Goal: Task Accomplishment & Management: Use online tool/utility

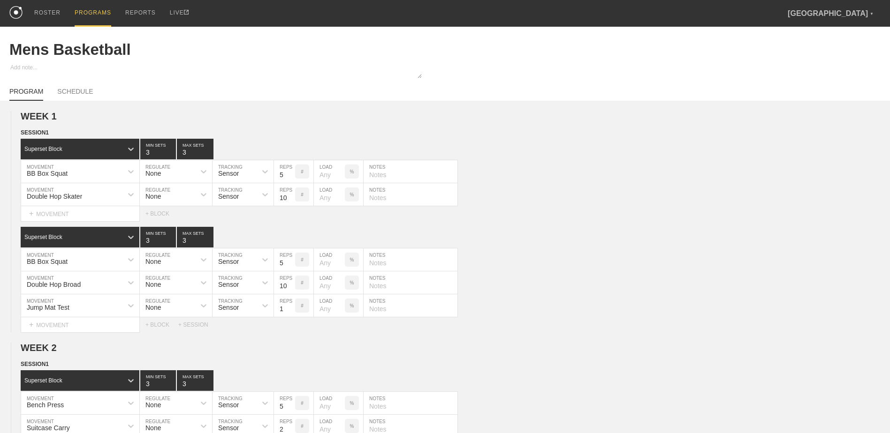
click at [87, 15] on div "PROGRAMS" at bounding box center [93, 13] width 37 height 27
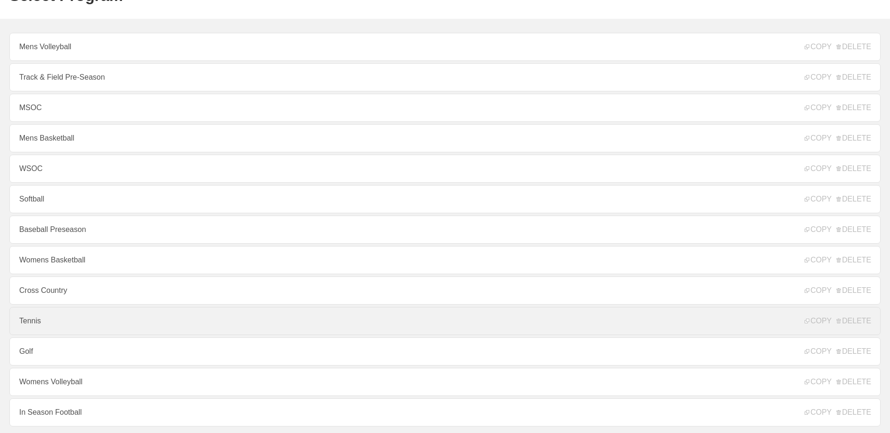
scroll to position [101, 0]
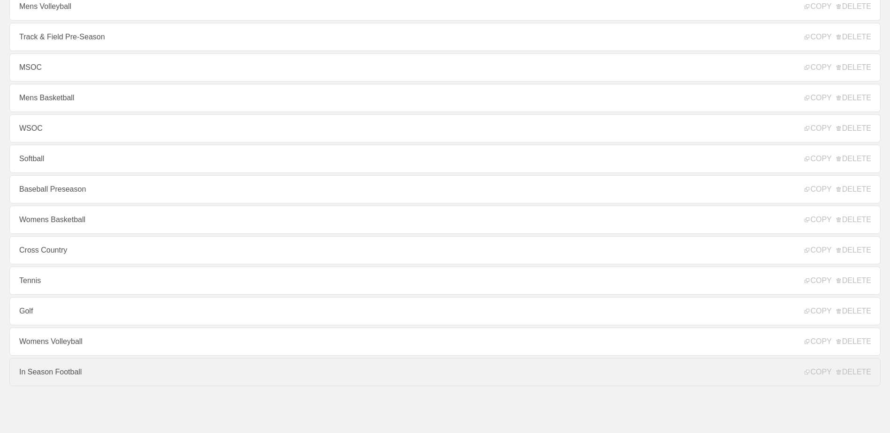
click at [125, 368] on link "In Season Football" at bounding box center [444, 372] width 871 height 28
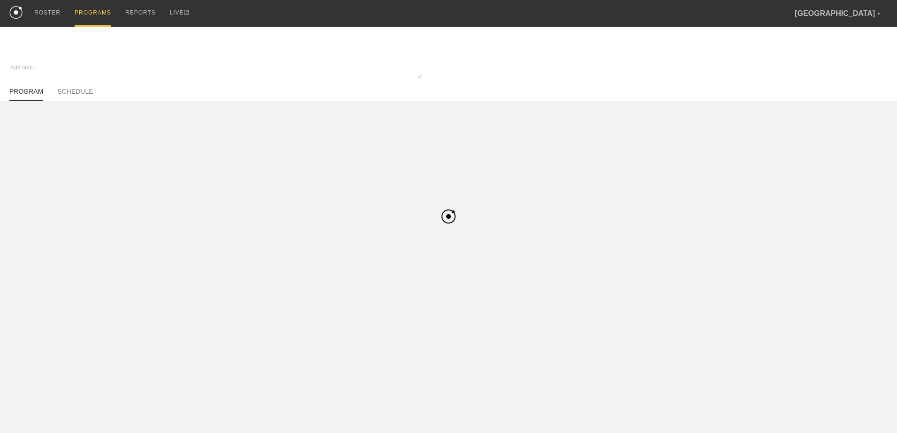
type textarea "x"
type input "In Season Football"
type textarea "Block 1"
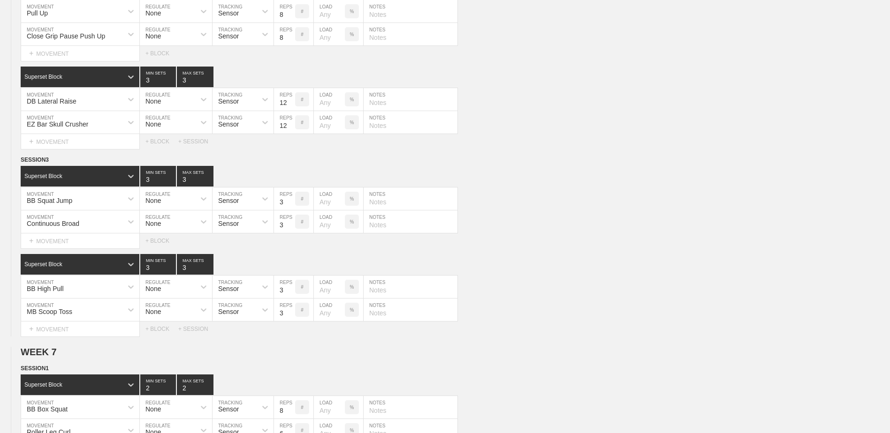
scroll to position [3889, 0]
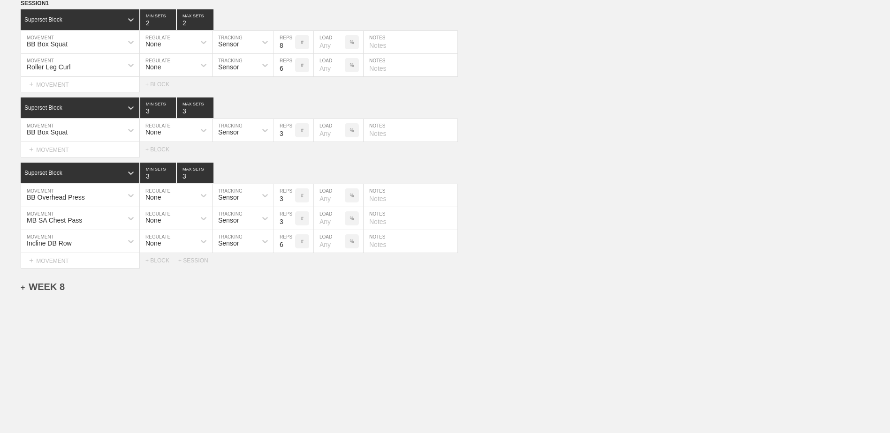
click at [40, 289] on div "+ WEEK 8" at bounding box center [43, 287] width 44 height 11
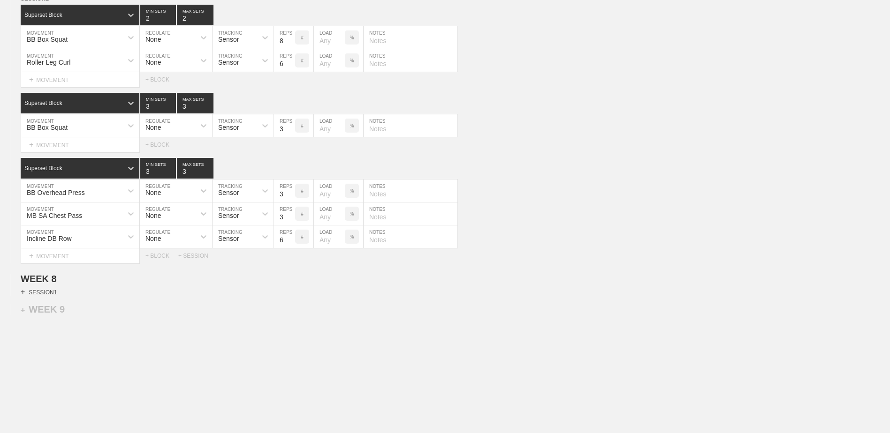
click at [43, 295] on div "+ SESSION 1" at bounding box center [39, 292] width 36 height 8
click at [60, 311] on div "+ BLOCK" at bounding box center [80, 309] width 118 height 15
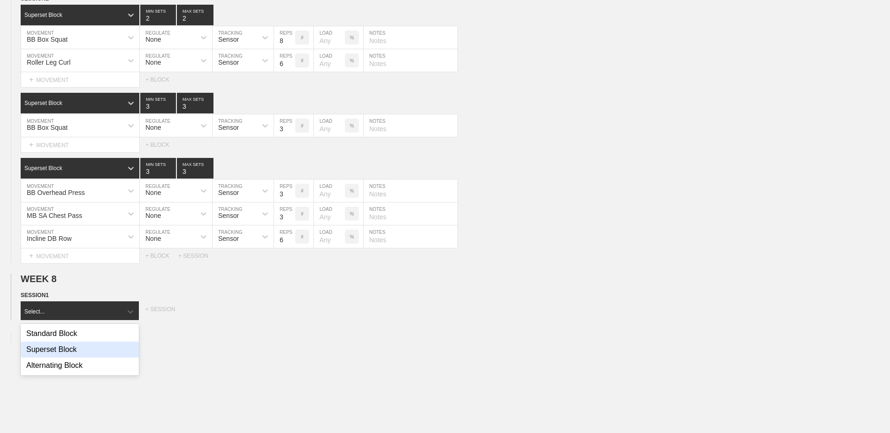
click at [70, 357] on div "Superset Block" at bounding box center [80, 350] width 118 height 16
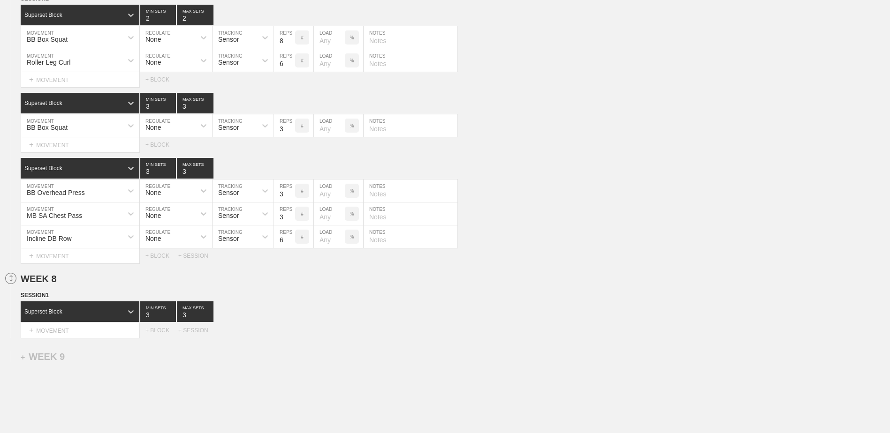
click at [11, 281] on icon at bounding box center [11, 279] width 3 height 6
click at [19, 284] on circle at bounding box center [21, 279] width 11 height 11
drag, startPoint x: 46, startPoint y: 307, endPoint x: 496, endPoint y: 26, distance: 530.2
click at [47, 307] on div "DELETE" at bounding box center [65, 308] width 75 height 14
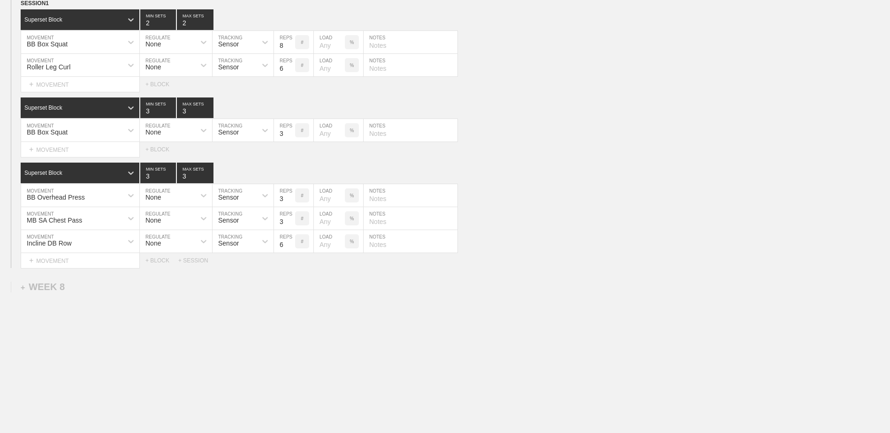
click at [194, 265] on div "Select... MOVEMENT + MOVEMENT + BLOCK + SESSION" at bounding box center [445, 260] width 890 height 15
click at [194, 261] on div "+ SESSION" at bounding box center [197, 261] width 38 height 7
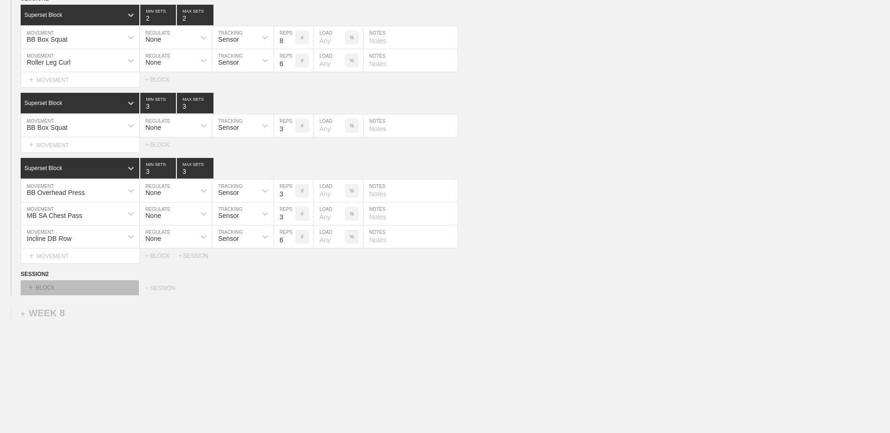
click at [62, 295] on div "+ BLOCK" at bounding box center [80, 288] width 118 height 15
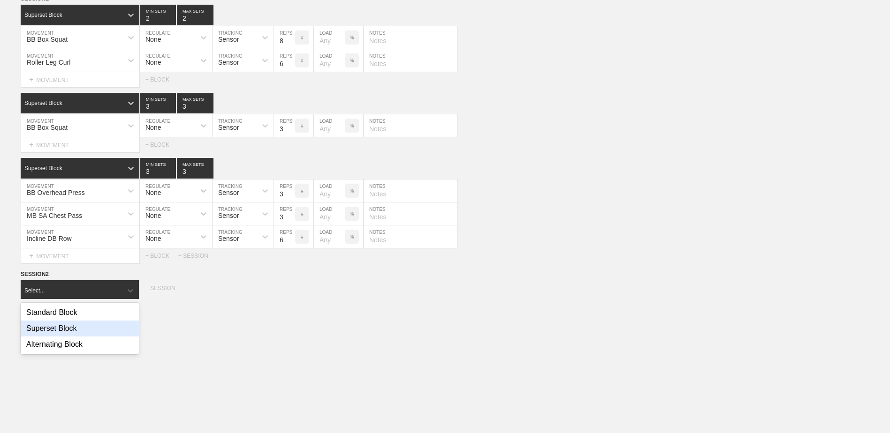
click at [71, 332] on div "Superset Block" at bounding box center [80, 329] width 118 height 16
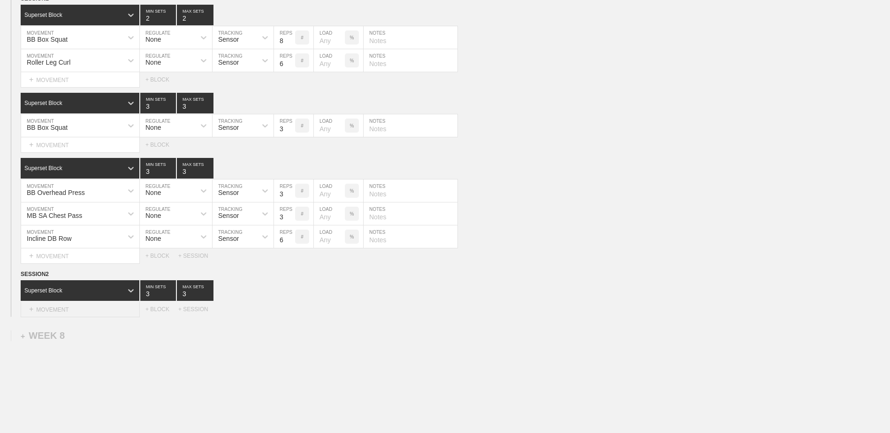
click at [61, 313] on div "+ MOVEMENT" at bounding box center [80, 309] width 119 height 15
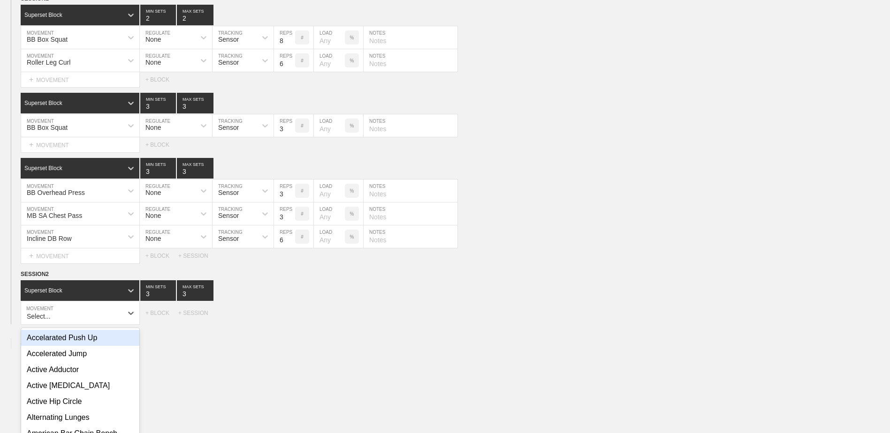
scroll to position [3932, 0]
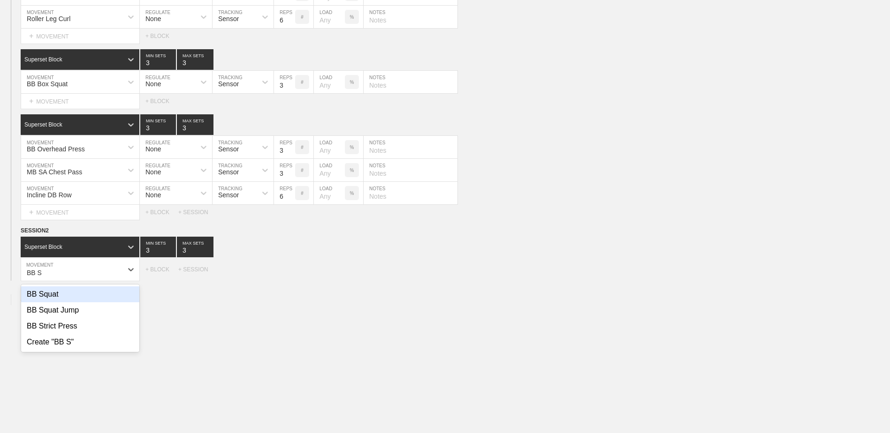
click at [59, 299] on div "BB Squat" at bounding box center [80, 295] width 118 height 16
type input "BB S"
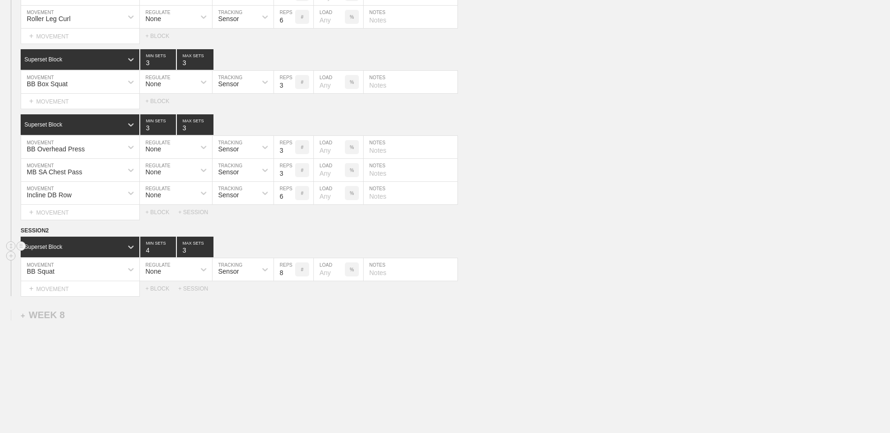
type input "4"
click at [172, 252] on input "4" at bounding box center [158, 247] width 36 height 21
type input "4"
click at [208, 251] on input "4" at bounding box center [195, 247] width 37 height 21
click at [290, 278] on input "7" at bounding box center [284, 269] width 21 height 23
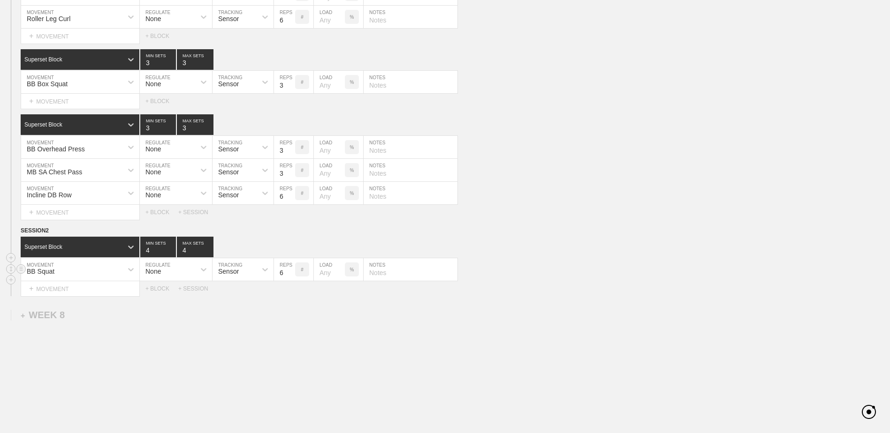
click at [290, 278] on input "6" at bounding box center [284, 269] width 21 height 23
type input "5"
click at [290, 278] on input "5" at bounding box center [284, 269] width 21 height 23
click at [111, 295] on div "+ MOVEMENT" at bounding box center [80, 288] width 119 height 15
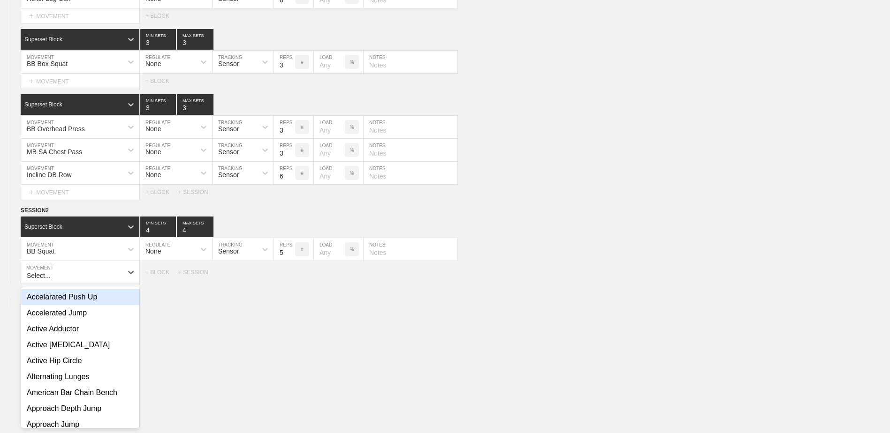
scroll to position [3955, 0]
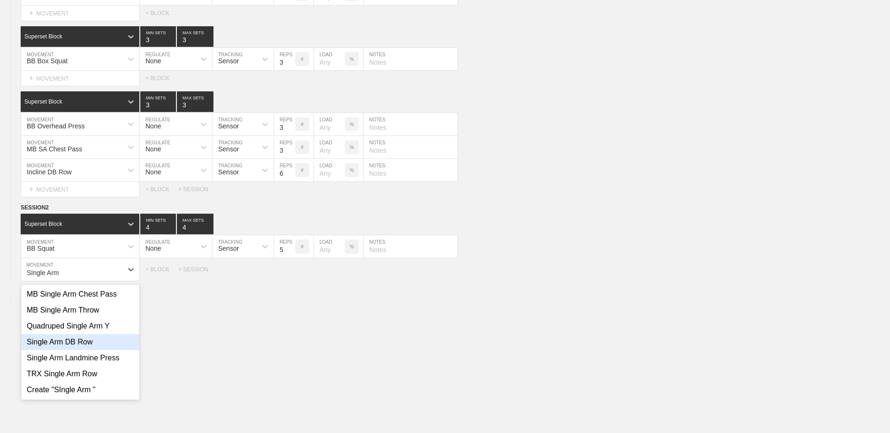
click at [67, 350] on div "Single Arm DB Row" at bounding box center [80, 342] width 118 height 16
type input "SIngle Arm"
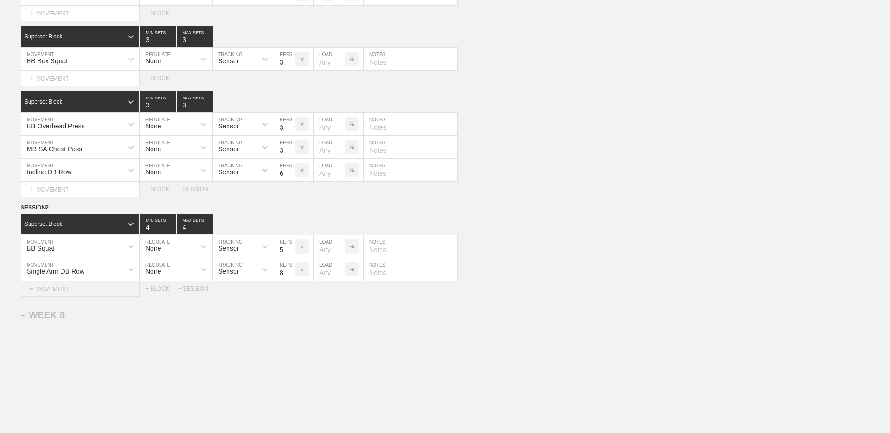
click at [91, 296] on div "+ MOVEMENT" at bounding box center [80, 288] width 119 height 15
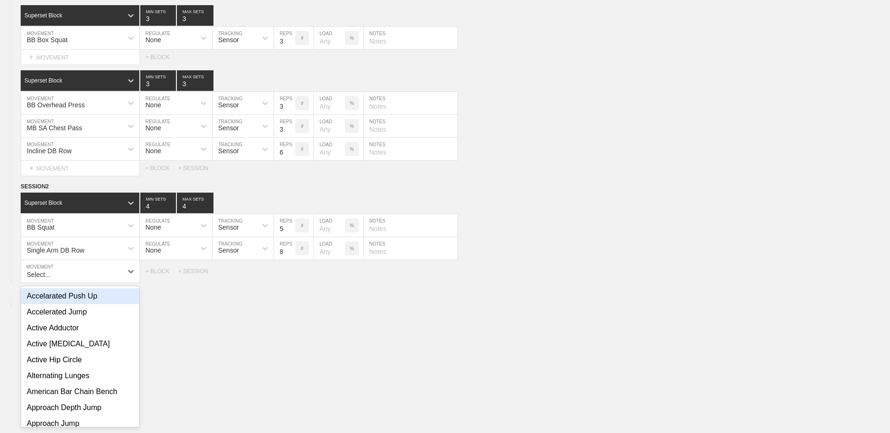
scroll to position [3978, 0]
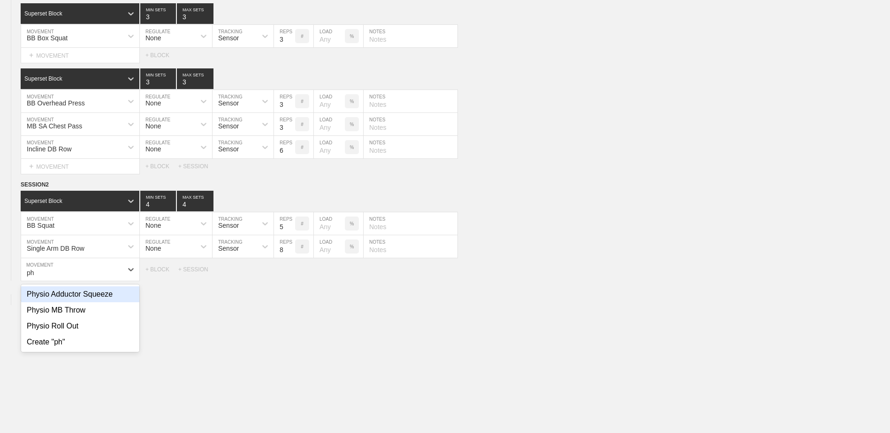
type input "p"
click at [74, 301] on div "Core" at bounding box center [80, 295] width 118 height 16
type input "cor"
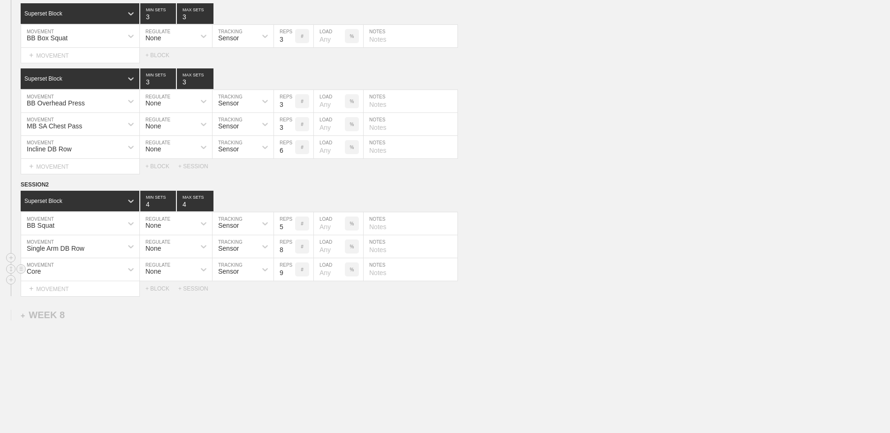
click at [292, 274] on input "9" at bounding box center [284, 269] width 21 height 23
click at [292, 274] on input "10" at bounding box center [284, 269] width 21 height 23
click at [292, 274] on input "11" at bounding box center [284, 269] width 21 height 23
click at [292, 274] on input "12" at bounding box center [284, 269] width 21 height 23
click at [292, 274] on input "13" at bounding box center [284, 269] width 21 height 23
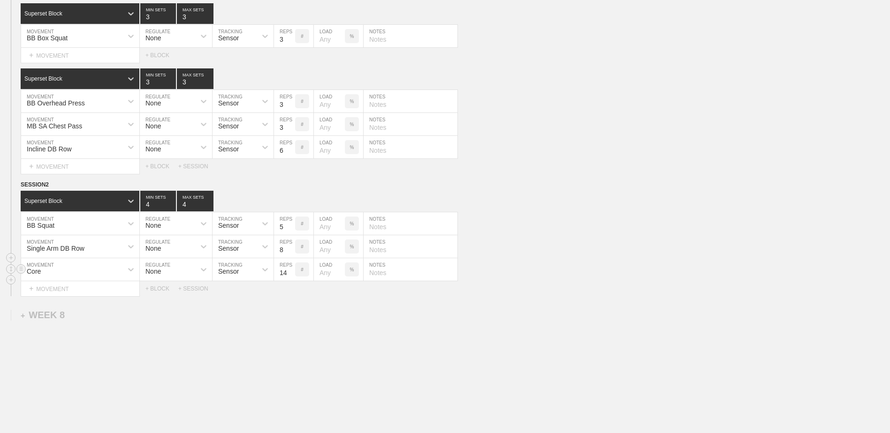
click at [292, 274] on input "14" at bounding box center [284, 269] width 21 height 23
click at [292, 274] on input "16" at bounding box center [284, 269] width 21 height 23
click at [292, 274] on input "17" at bounding box center [284, 269] width 21 height 23
click at [292, 274] on input "18" at bounding box center [284, 269] width 21 height 23
click at [292, 274] on input "19" at bounding box center [284, 269] width 21 height 23
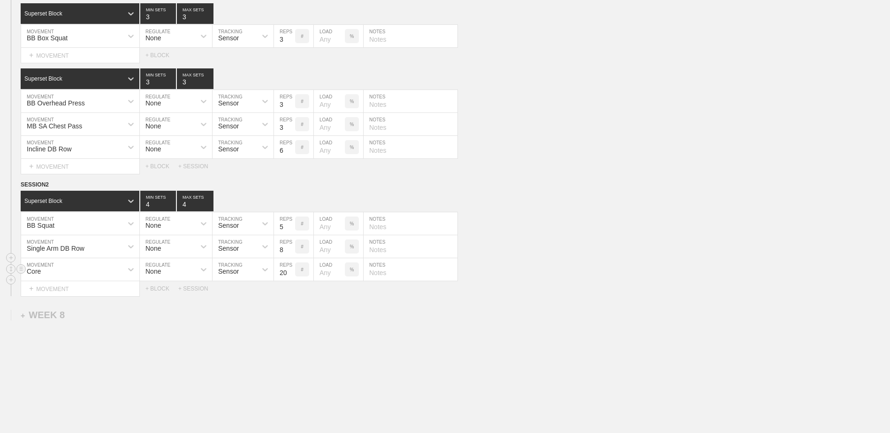
click at [292, 274] on input "20" at bounding box center [284, 269] width 21 height 23
click at [292, 274] on input "21" at bounding box center [284, 269] width 21 height 23
click at [292, 274] on input "22" at bounding box center [284, 269] width 21 height 23
click at [292, 274] on input "23" at bounding box center [284, 269] width 21 height 23
click at [292, 274] on input "24" at bounding box center [284, 269] width 21 height 23
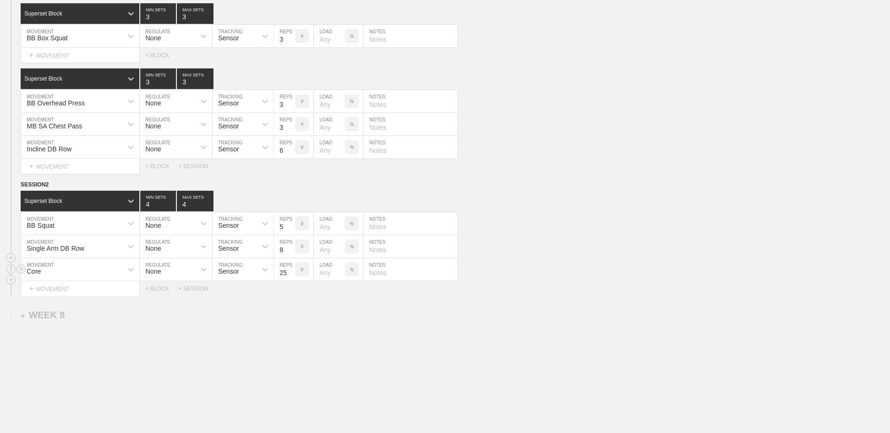
click at [292, 274] on input "25" at bounding box center [284, 269] width 21 height 23
click at [292, 274] on input "26" at bounding box center [284, 269] width 21 height 23
click at [292, 274] on input "27" at bounding box center [284, 269] width 21 height 23
click at [292, 274] on input "28" at bounding box center [284, 269] width 21 height 23
click at [292, 274] on input "29" at bounding box center [284, 269] width 21 height 23
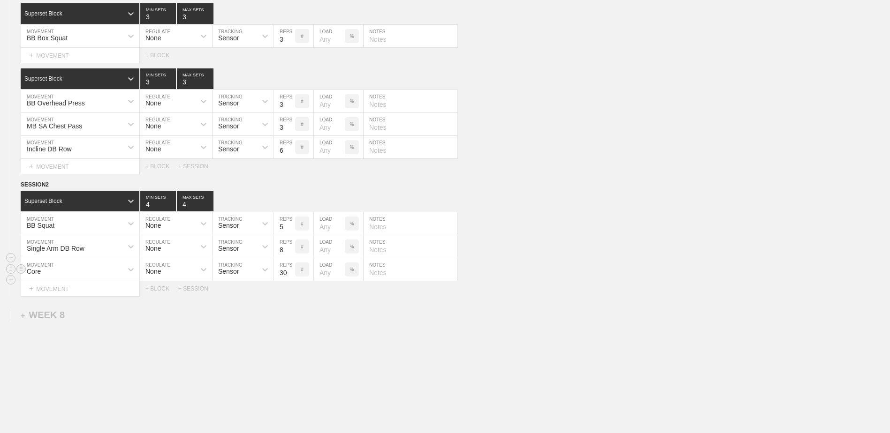
type input "30"
click at [292, 274] on input "30" at bounding box center [284, 269] width 21 height 23
click at [161, 290] on div "+ BLOCK" at bounding box center [161, 289] width 33 height 7
click at [98, 317] on div "Standard Block" at bounding box center [72, 312] width 102 height 8
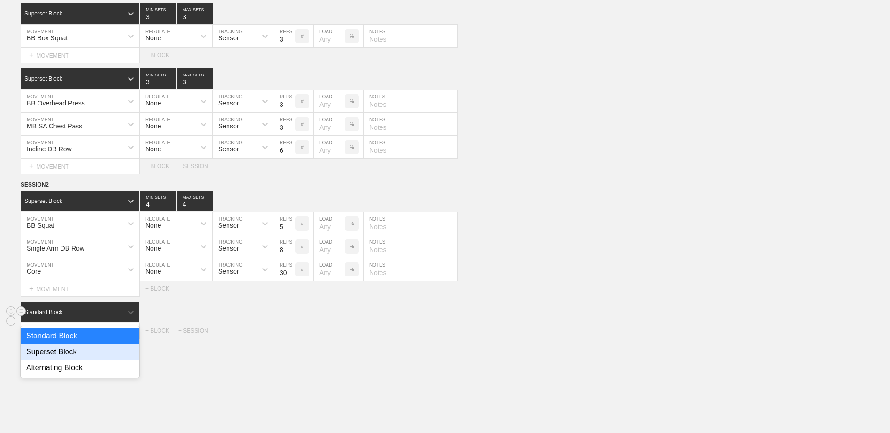
click at [93, 353] on div "Superset Block" at bounding box center [80, 352] width 119 height 16
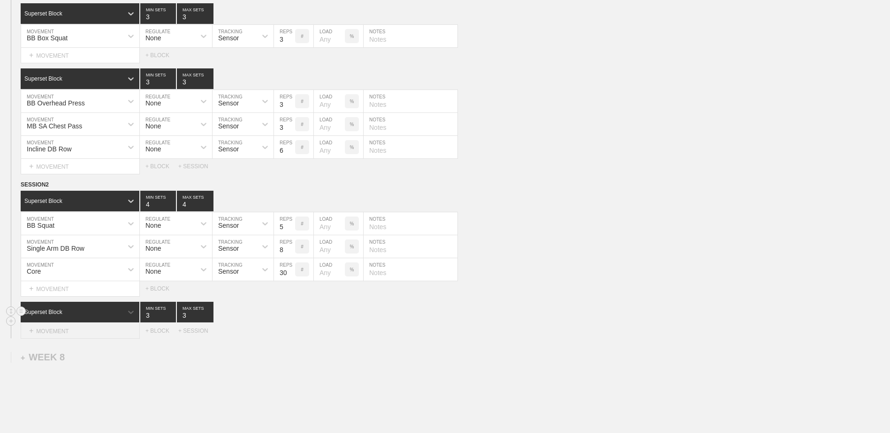
click at [87, 332] on div "+ MOVEMENT" at bounding box center [80, 331] width 119 height 15
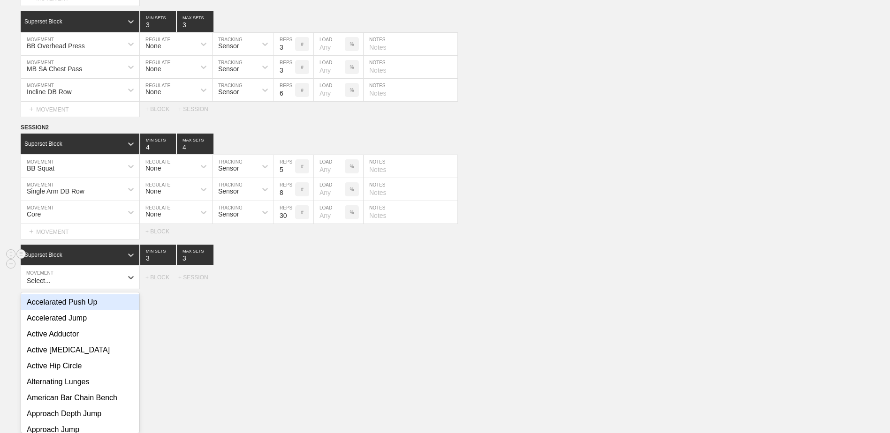
scroll to position [4044, 0]
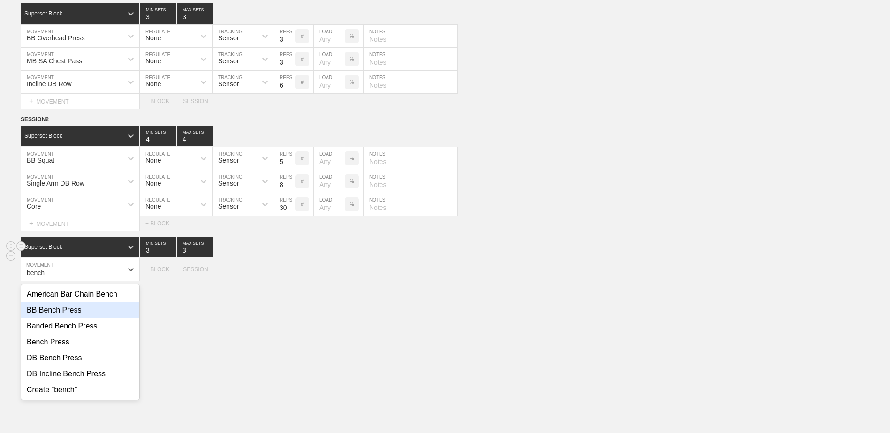
click at [77, 319] on div "BB Bench Press" at bounding box center [80, 311] width 118 height 16
type input "bench"
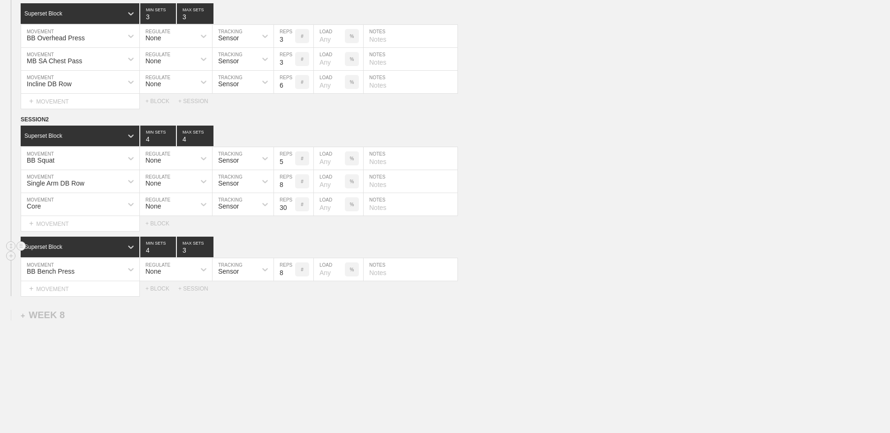
type input "4"
click at [173, 253] on input "4" at bounding box center [158, 247] width 36 height 21
type input "4"
click at [208, 254] on input "4" at bounding box center [195, 247] width 37 height 21
click at [289, 276] on input "9" at bounding box center [284, 269] width 21 height 23
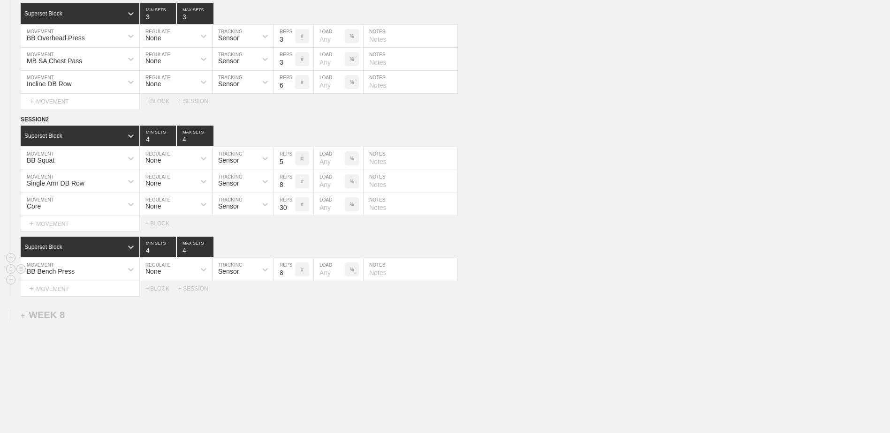
click at [290, 279] on input "8" at bounding box center [284, 269] width 21 height 23
click at [290, 279] on input "7" at bounding box center [284, 269] width 21 height 23
click at [290, 279] on input "6" at bounding box center [284, 269] width 21 height 23
type input "5"
click at [290, 279] on input "5" at bounding box center [284, 269] width 21 height 23
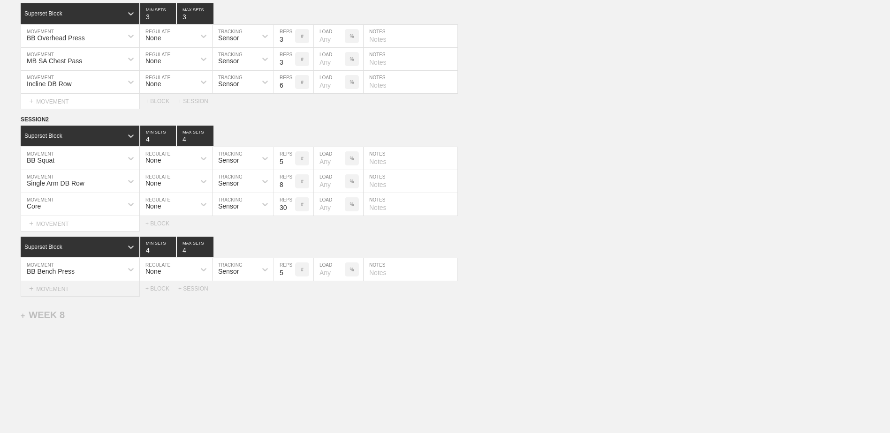
click at [96, 297] on div "+ MOVEMENT" at bounding box center [80, 288] width 119 height 15
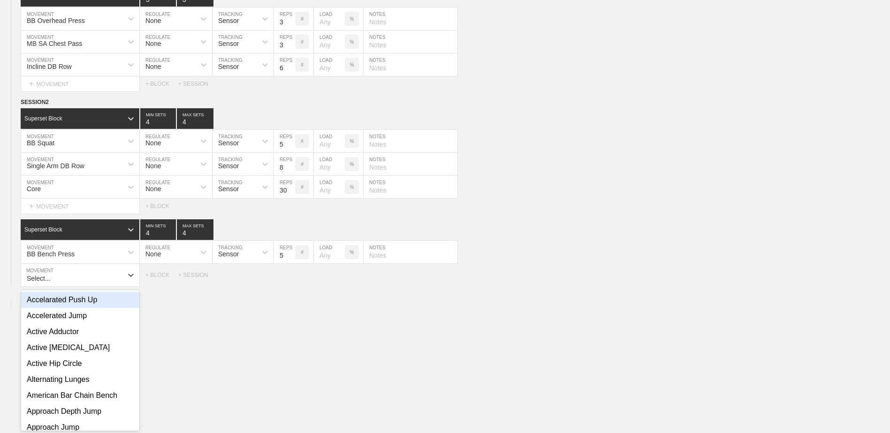
scroll to position [4067, 0]
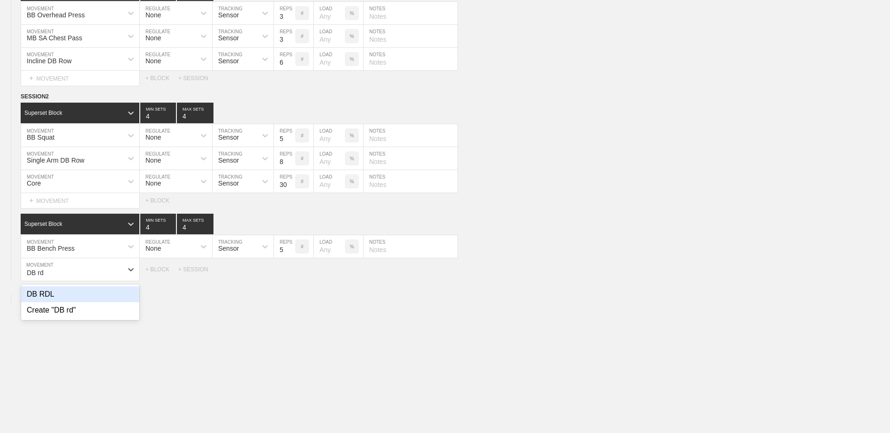
click at [96, 297] on div "DB RDL" at bounding box center [80, 295] width 118 height 16
type input "DB rd"
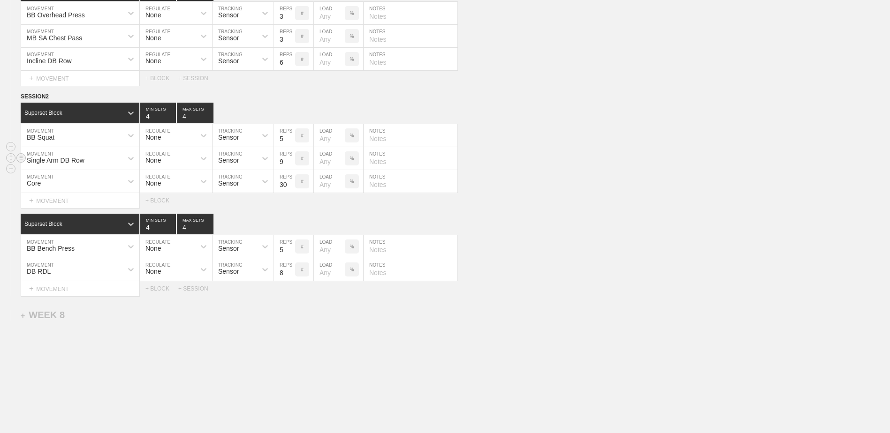
click at [291, 164] on input "9" at bounding box center [284, 158] width 21 height 23
click at [291, 164] on input "10" at bounding box center [284, 158] width 21 height 23
click at [291, 164] on input "11" at bounding box center [284, 158] width 21 height 23
type input "12"
click at [291, 164] on input "12" at bounding box center [284, 158] width 21 height 23
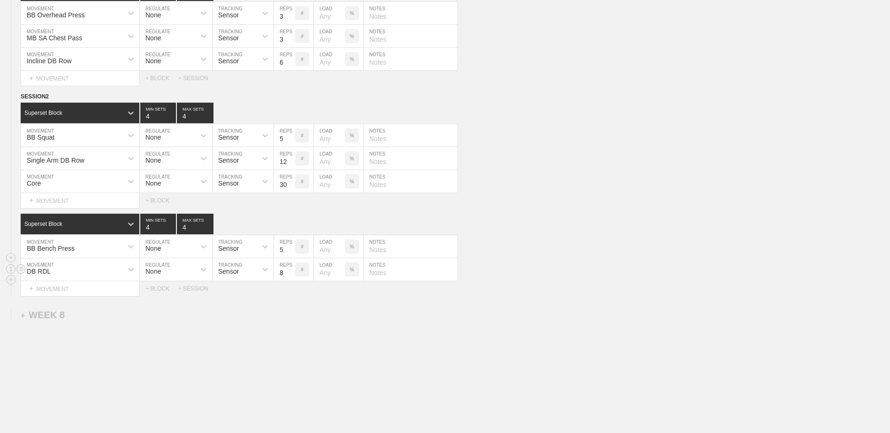
click at [290, 274] on input "9" at bounding box center [284, 269] width 21 height 23
click at [290, 274] on input "10" at bounding box center [284, 269] width 21 height 23
click at [290, 274] on input "11" at bounding box center [284, 269] width 21 height 23
type input "12"
click at [290, 274] on input "12" at bounding box center [284, 269] width 21 height 23
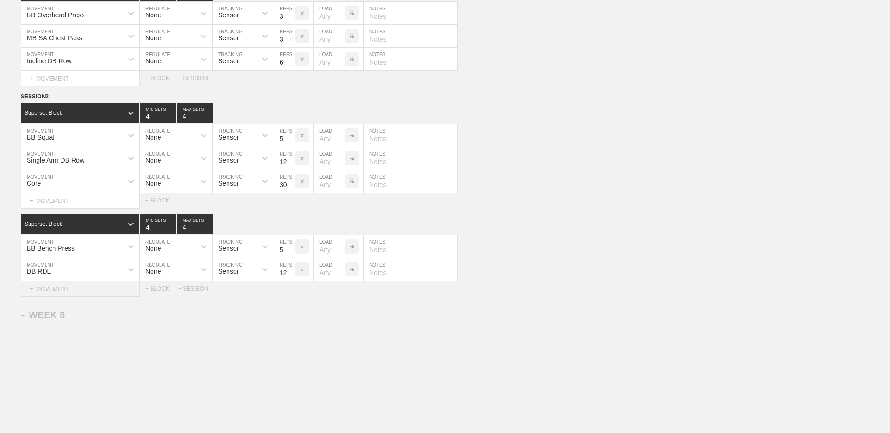
click at [110, 297] on div "+ MOVEMENT" at bounding box center [80, 288] width 119 height 15
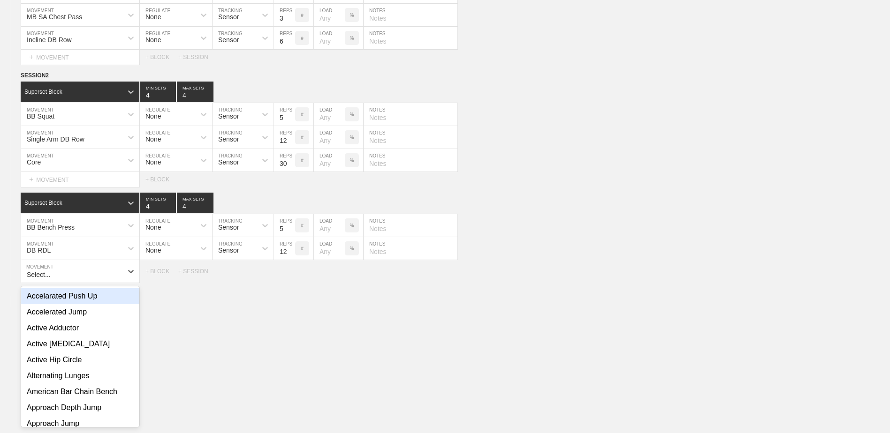
scroll to position [4090, 0]
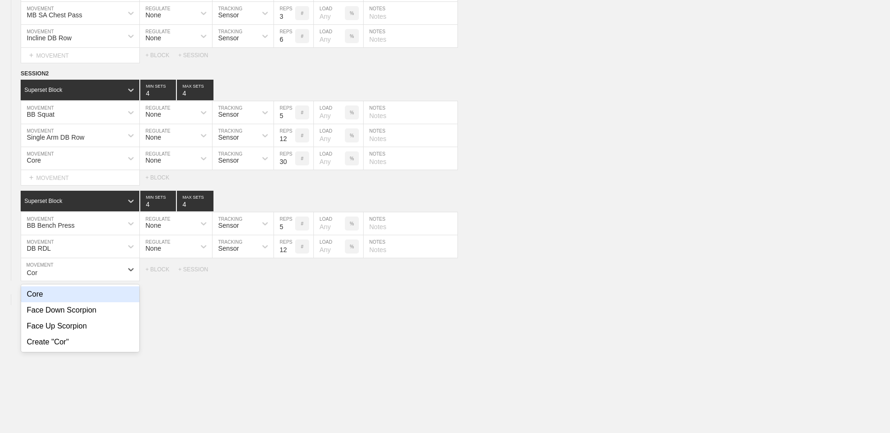
click at [110, 299] on div "Core" at bounding box center [80, 295] width 118 height 16
type input "Cor"
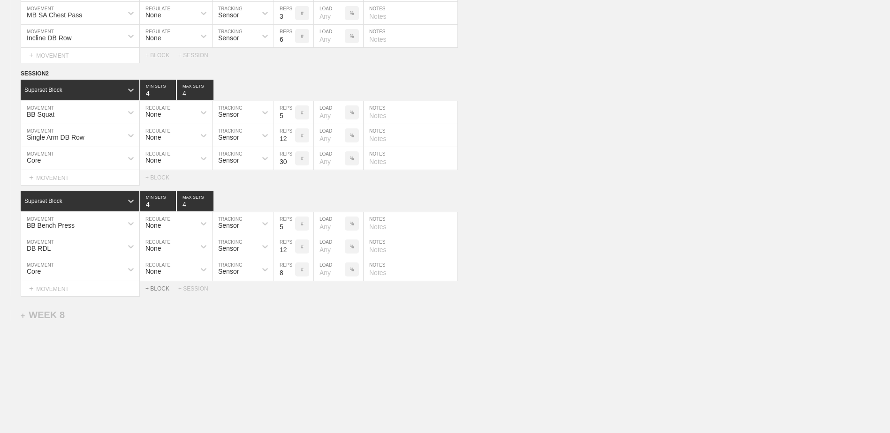
click at [162, 292] on div "+ BLOCK" at bounding box center [161, 289] width 33 height 7
click at [104, 323] on div "Standard Block" at bounding box center [80, 312] width 119 height 21
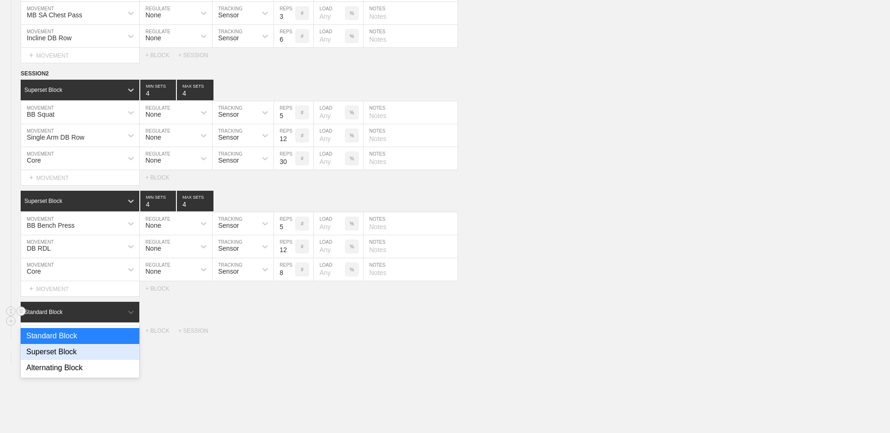
click at [104, 353] on div "Superset Block" at bounding box center [80, 352] width 119 height 16
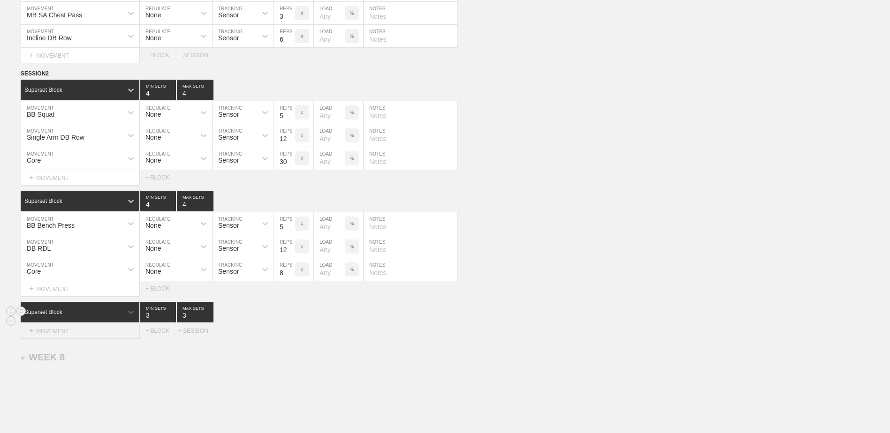
click at [97, 339] on div "+ MOVEMENT" at bounding box center [80, 331] width 119 height 15
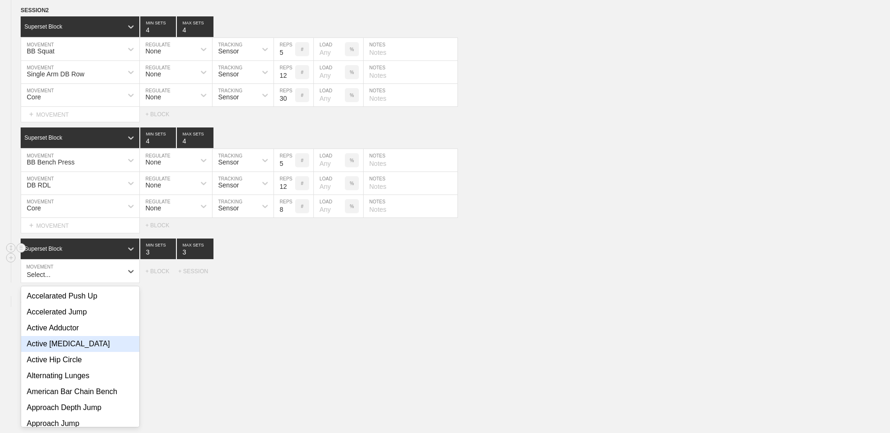
scroll to position [4155, 0]
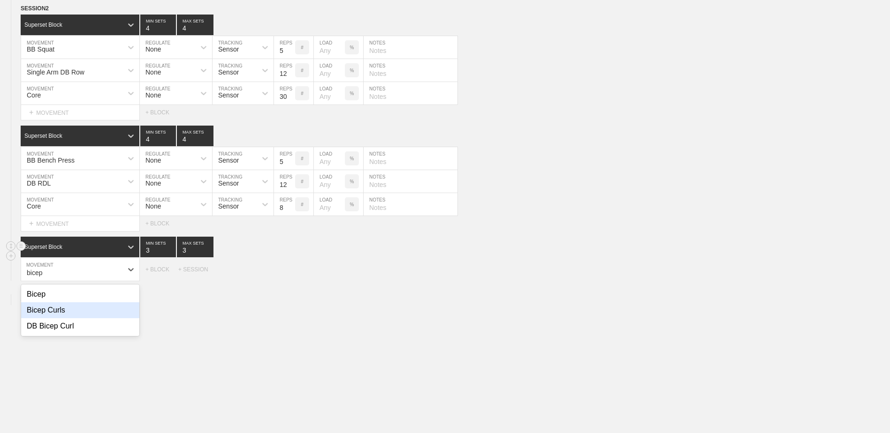
click at [85, 312] on div "Bicep Curls" at bounding box center [80, 311] width 118 height 16
type input "bicep"
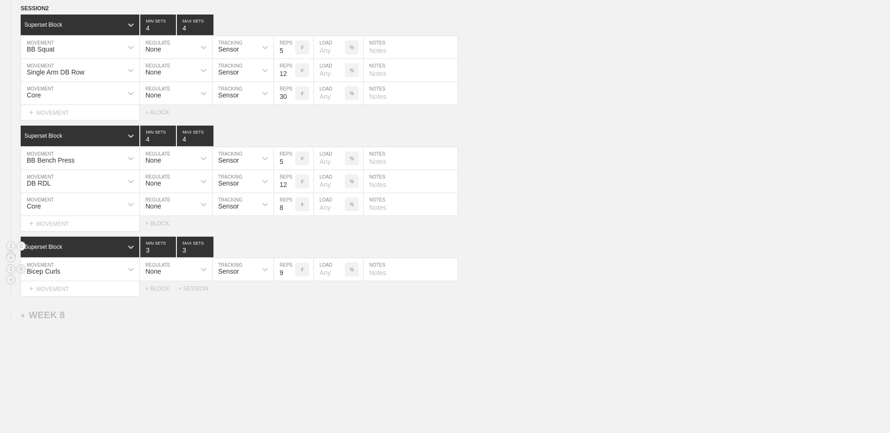
click at [291, 275] on input "9" at bounding box center [284, 269] width 21 height 23
click at [291, 275] on input "10" at bounding box center [284, 269] width 21 height 23
click at [291, 275] on input "11" at bounding box center [284, 269] width 21 height 23
type input "12"
click at [291, 275] on input "12" at bounding box center [284, 269] width 21 height 23
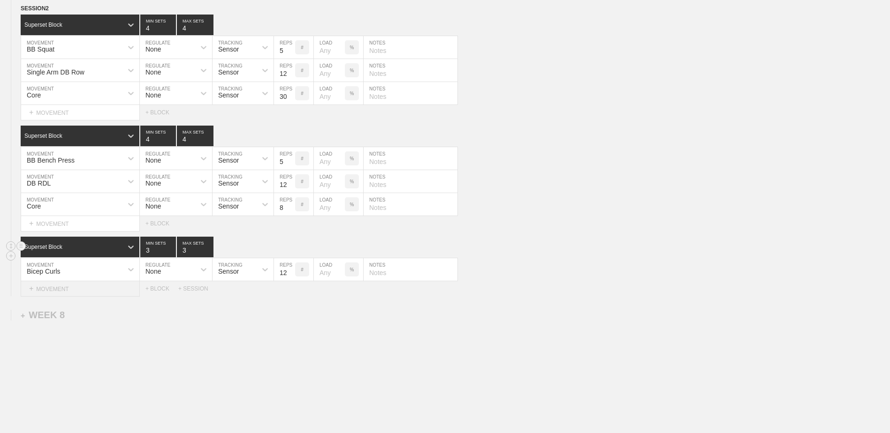
click at [116, 297] on div "+ MOVEMENT" at bounding box center [80, 288] width 119 height 15
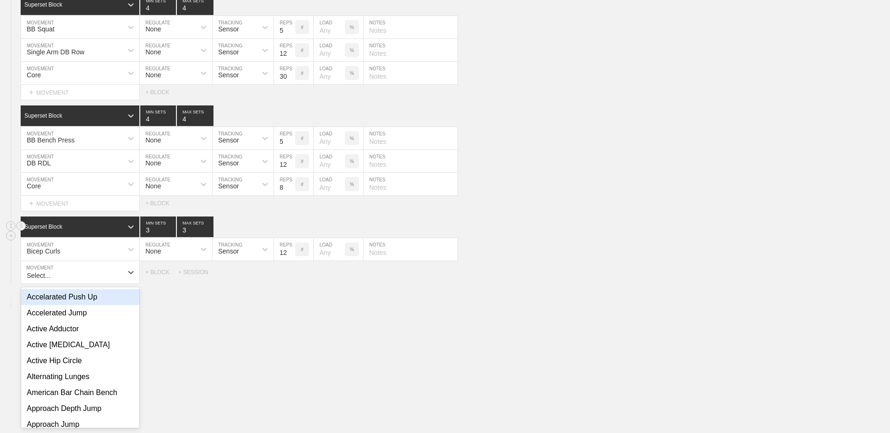
scroll to position [4178, 0]
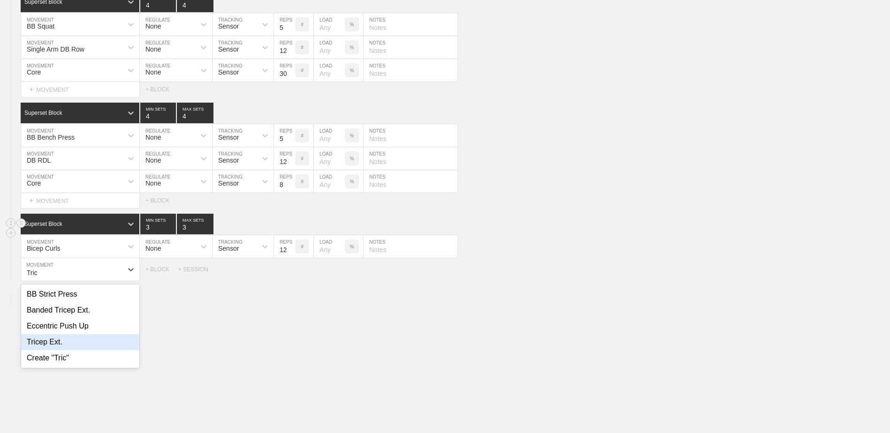
click at [116, 343] on div "Tricep Ext." at bounding box center [80, 342] width 118 height 16
type input "Tric"
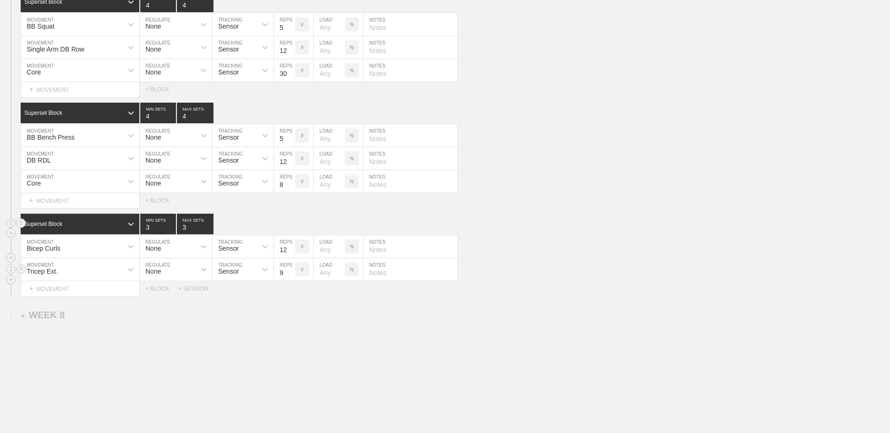
click at [290, 275] on input "9" at bounding box center [284, 269] width 21 height 23
click at [290, 275] on input "10" at bounding box center [284, 269] width 21 height 23
click at [290, 275] on input "11" at bounding box center [284, 269] width 21 height 23
type input "12"
click at [290, 275] on input "12" at bounding box center [284, 269] width 21 height 23
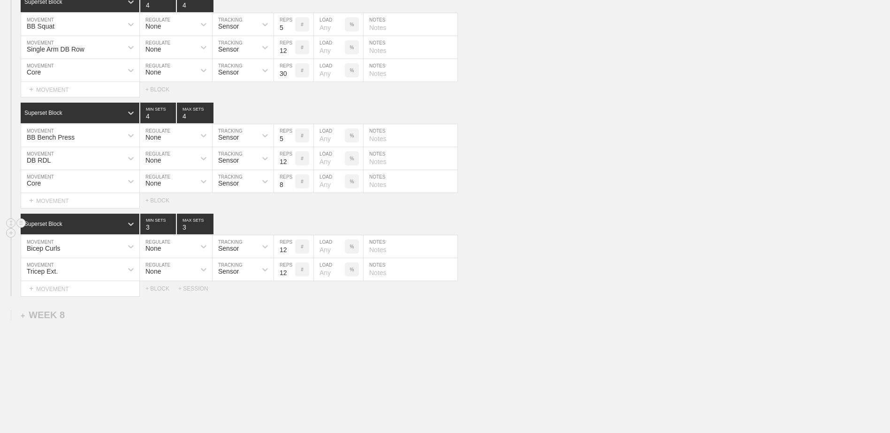
scroll to position [4131, 0]
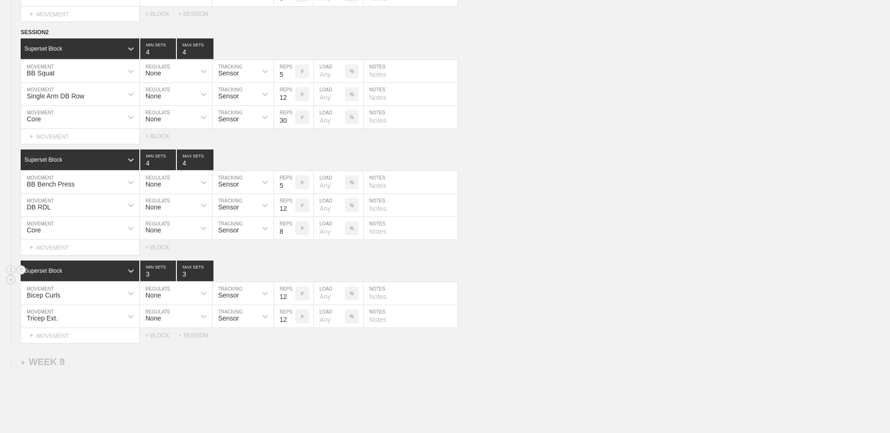
type input "4"
click at [170, 277] on input "4" at bounding box center [158, 271] width 36 height 21
click at [209, 276] on input "4" at bounding box center [195, 271] width 37 height 21
type input "3"
click at [209, 280] on input "3" at bounding box center [195, 271] width 37 height 21
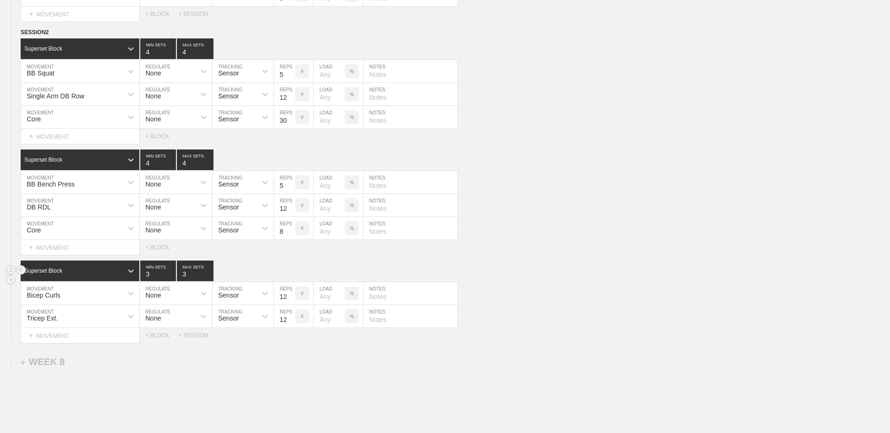
type input "3"
click at [174, 281] on input "3" at bounding box center [158, 271] width 36 height 21
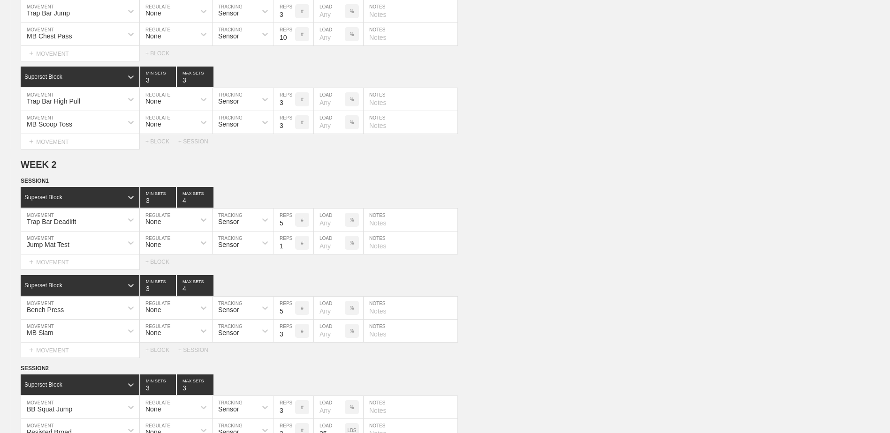
scroll to position [0, 0]
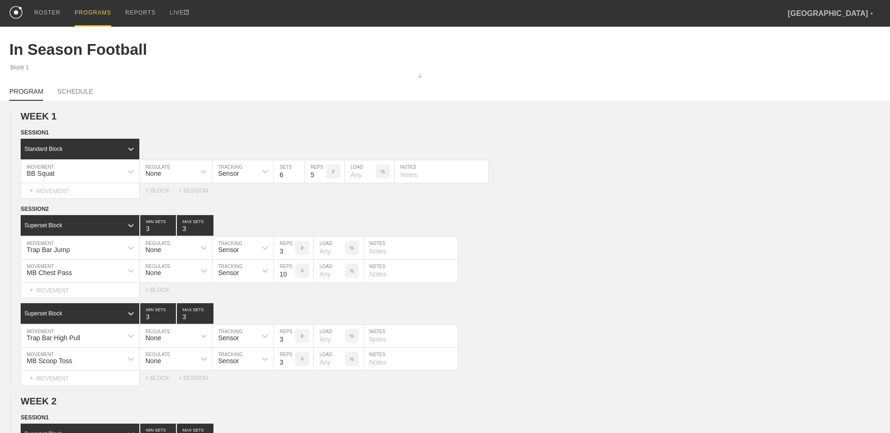
click at [93, 6] on div "PROGRAMS" at bounding box center [93, 13] width 37 height 27
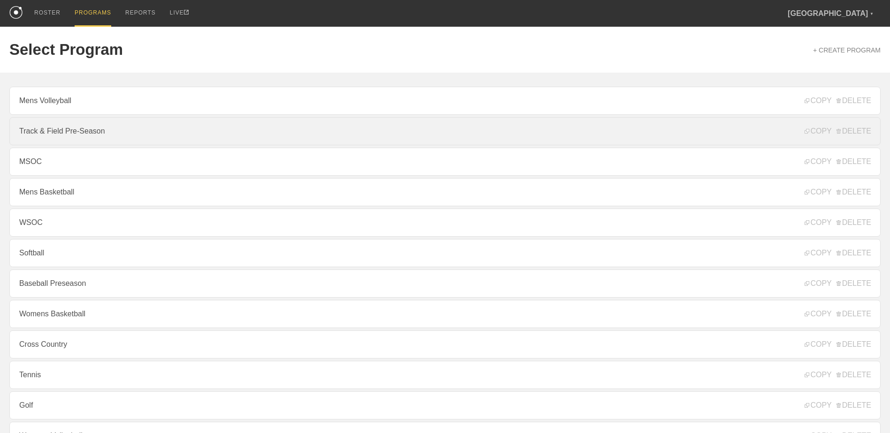
click at [99, 142] on link "Track & Field Pre-Season" at bounding box center [444, 131] width 871 height 28
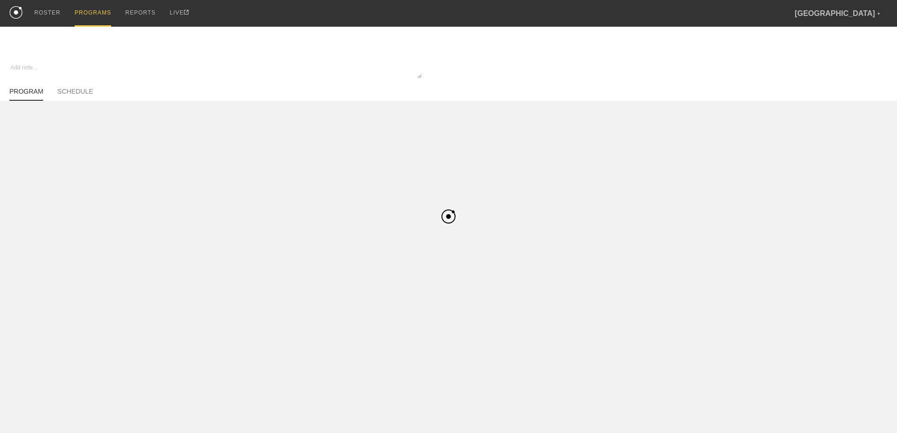
type textarea "x"
type input "Track & Field Pre-Season"
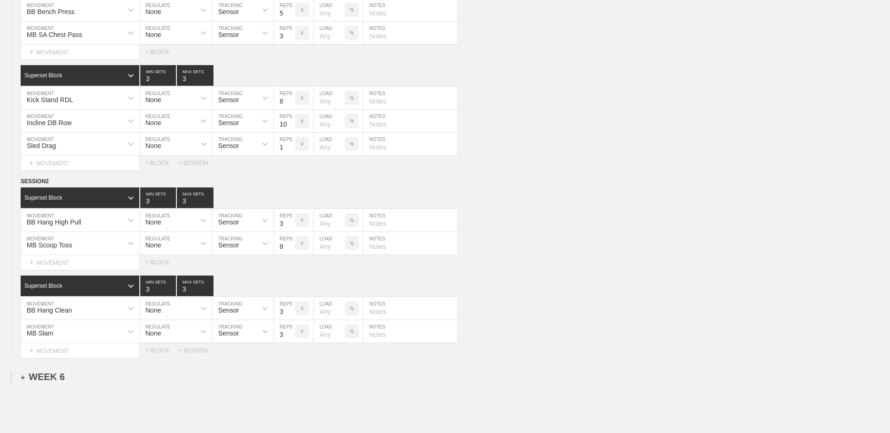
scroll to position [2340, 0]
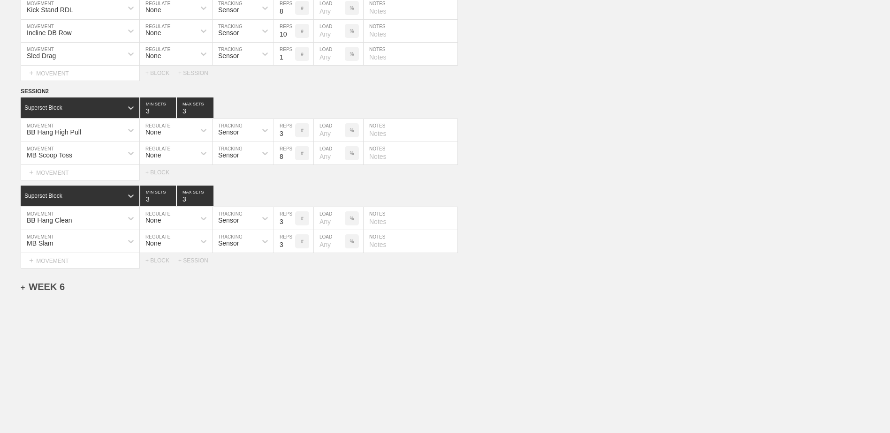
click at [53, 290] on div "+ WEEK 6" at bounding box center [43, 287] width 44 height 11
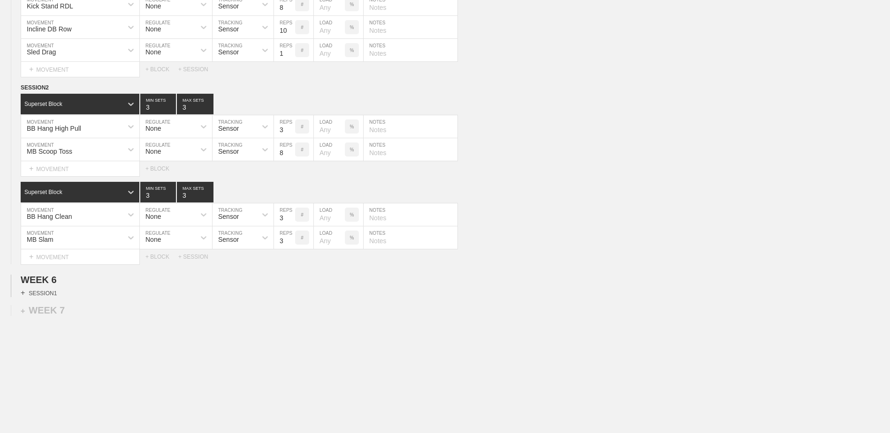
click at [53, 297] on div "+ SESSION 1" at bounding box center [39, 293] width 36 height 8
click at [84, 308] on div "+ BLOCK" at bounding box center [80, 310] width 118 height 15
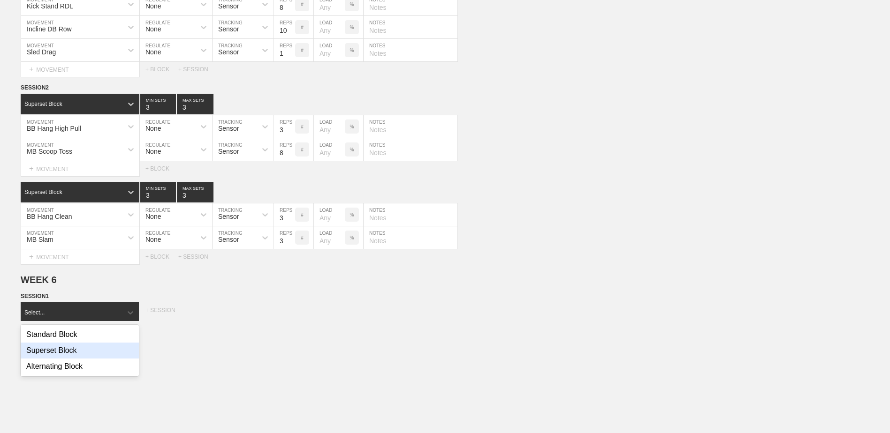
click at [86, 357] on div "Superset Block" at bounding box center [80, 351] width 118 height 16
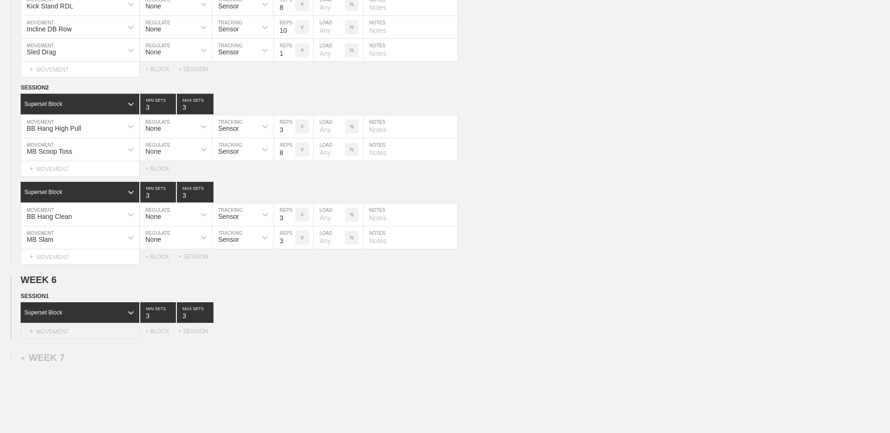
click at [80, 336] on div "+ MOVEMENT" at bounding box center [80, 331] width 119 height 15
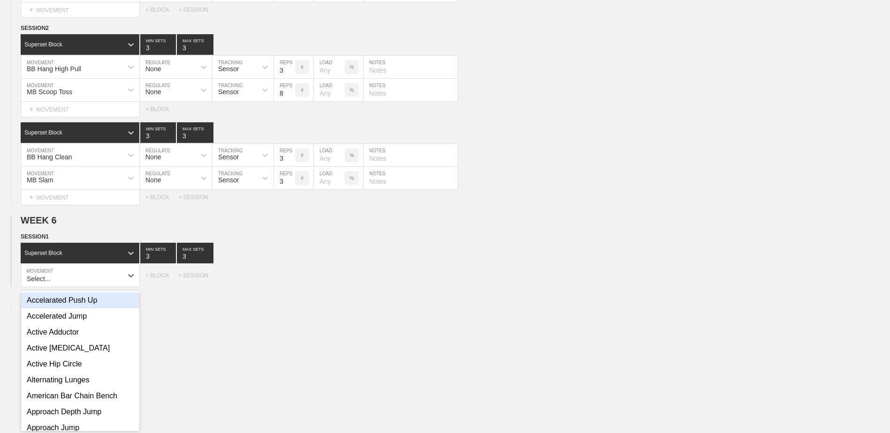
scroll to position [2405, 0]
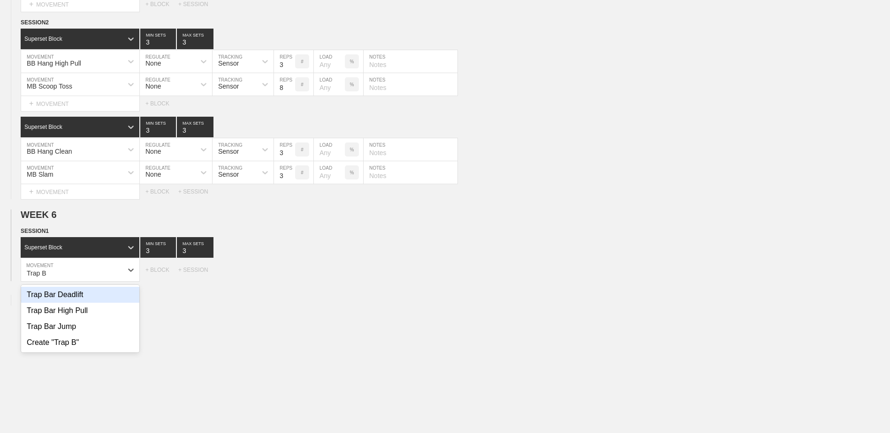
click at [68, 303] on div "Trap Bar Deadlift" at bounding box center [80, 295] width 118 height 16
type input "Trap B"
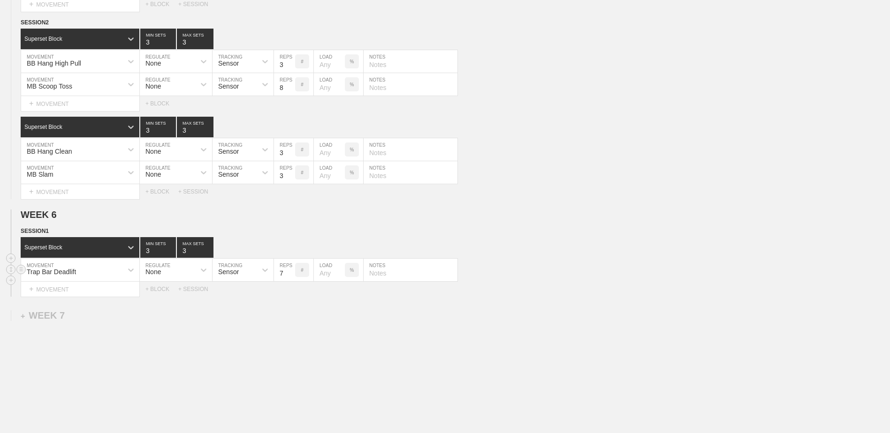
click at [289, 280] on input "7" at bounding box center [284, 270] width 21 height 23
click at [289, 280] on input "6" at bounding box center [284, 270] width 21 height 23
click at [289, 280] on input "5" at bounding box center [284, 270] width 21 height 23
click at [289, 280] on input "4" at bounding box center [284, 270] width 21 height 23
type input "5"
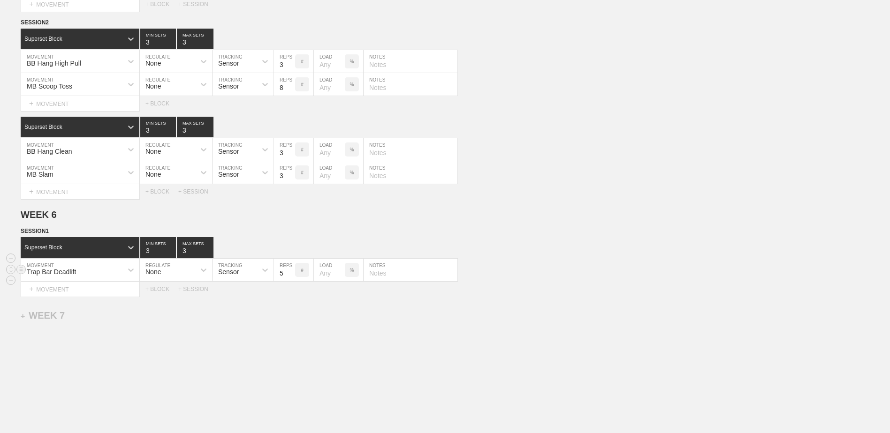
click at [290, 273] on input "5" at bounding box center [284, 270] width 21 height 23
type input "2"
click at [173, 257] on input "2" at bounding box center [158, 247] width 36 height 21
type input "2"
click at [207, 257] on input "2" at bounding box center [195, 247] width 37 height 21
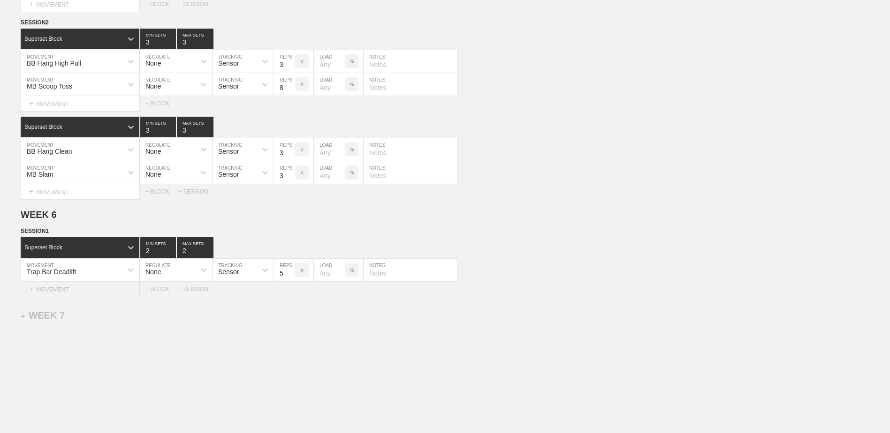
click at [50, 292] on div "+ MOVEMENT" at bounding box center [80, 289] width 119 height 15
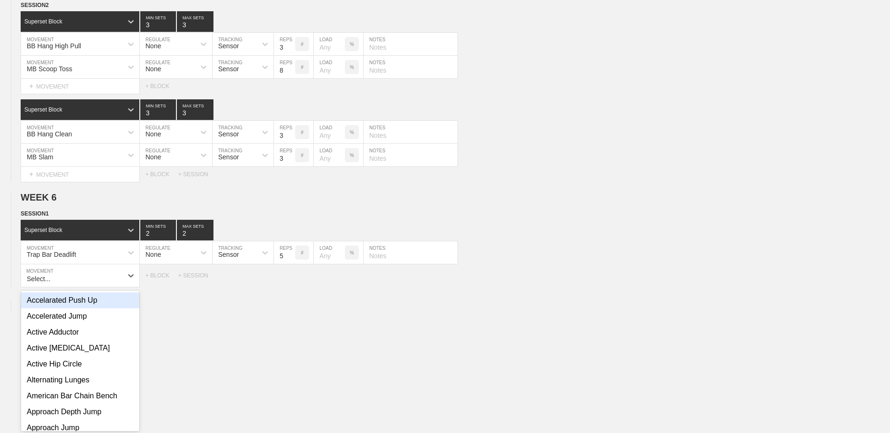
scroll to position [2428, 0]
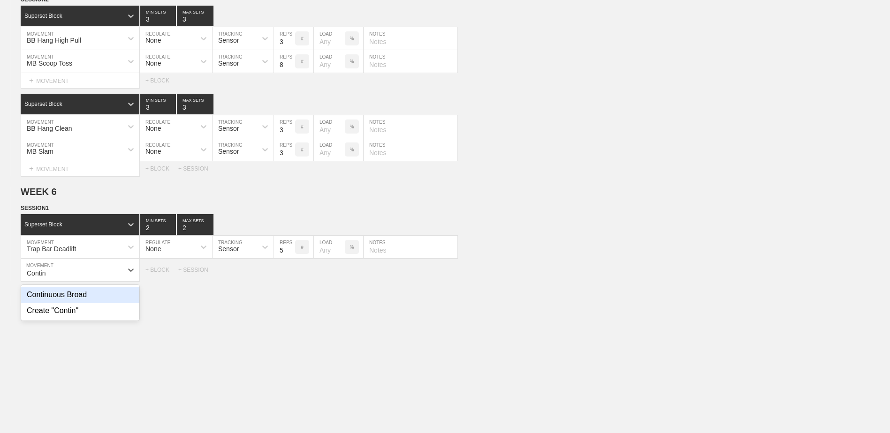
click at [50, 292] on div "Continuous Broad" at bounding box center [80, 295] width 118 height 16
type input "Contin"
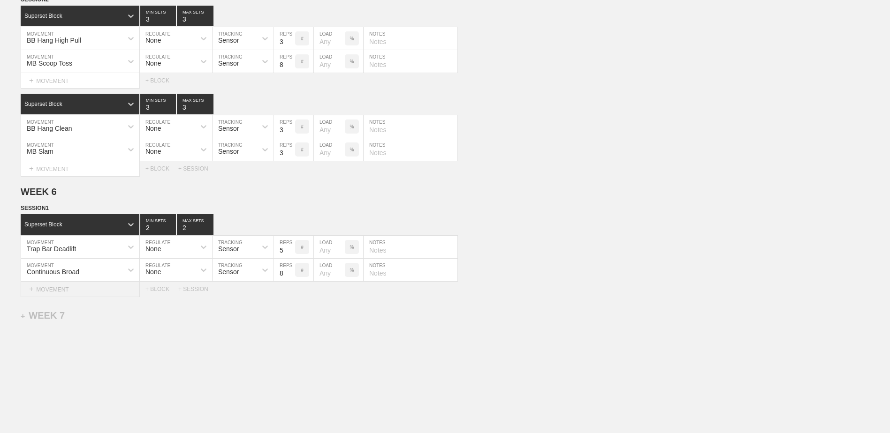
click at [71, 297] on div "+ MOVEMENT" at bounding box center [80, 289] width 119 height 15
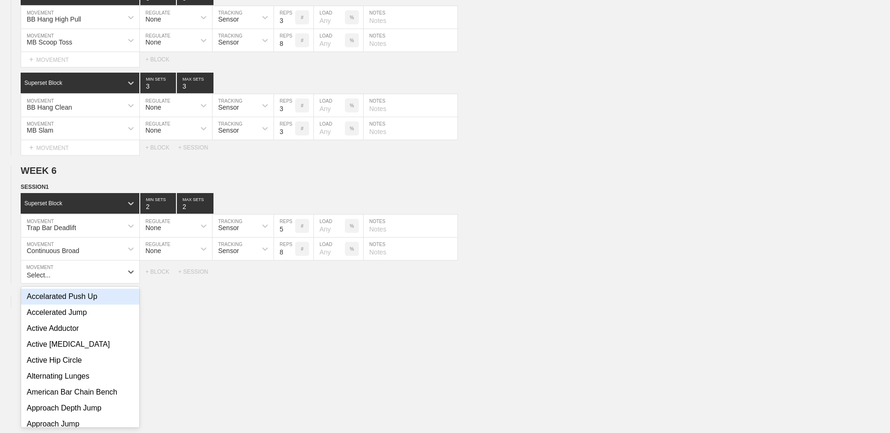
scroll to position [2451, 0]
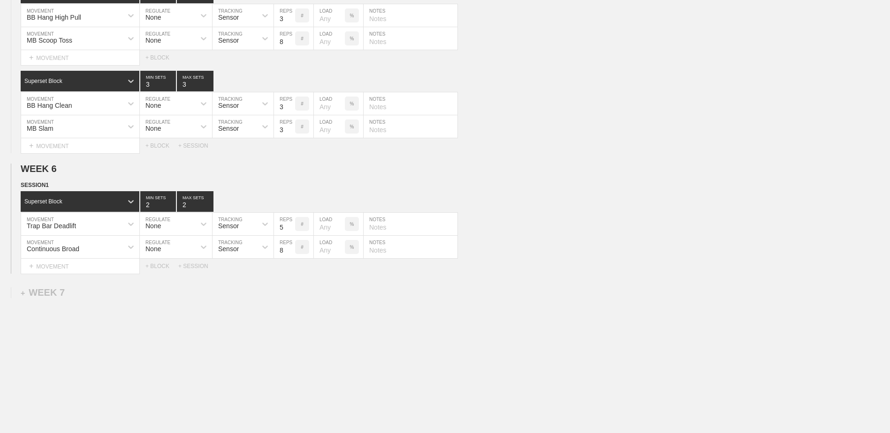
click at [162, 274] on div "Select... MOVEMENT + MOVEMENT + BLOCK + SESSION" at bounding box center [445, 266] width 890 height 15
click at [162, 270] on div "+ BLOCK" at bounding box center [161, 266] width 33 height 7
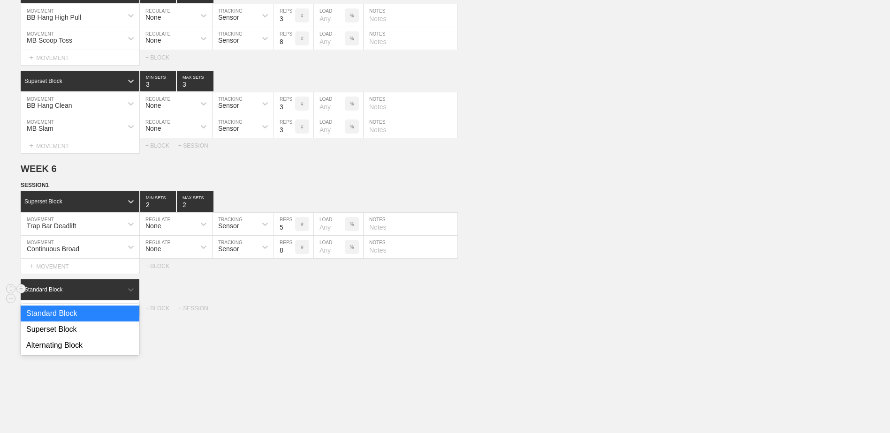
click at [95, 294] on div "Standard Block" at bounding box center [72, 290] width 102 height 8
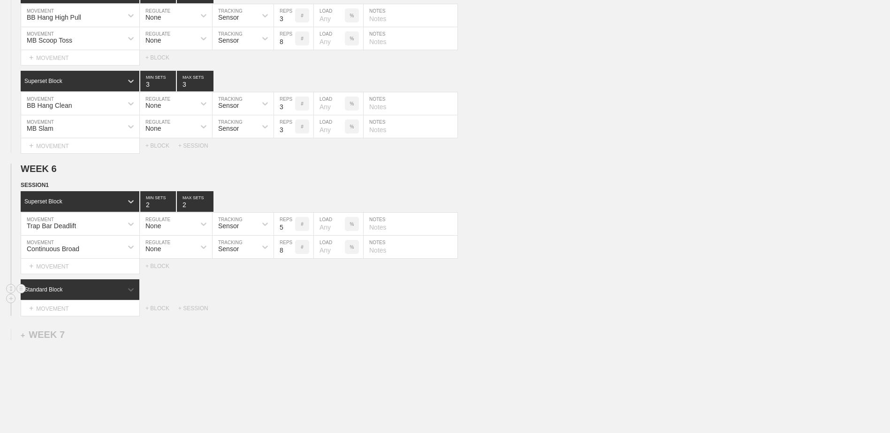
click at [95, 294] on div "Standard Block" at bounding box center [72, 290] width 102 height 8
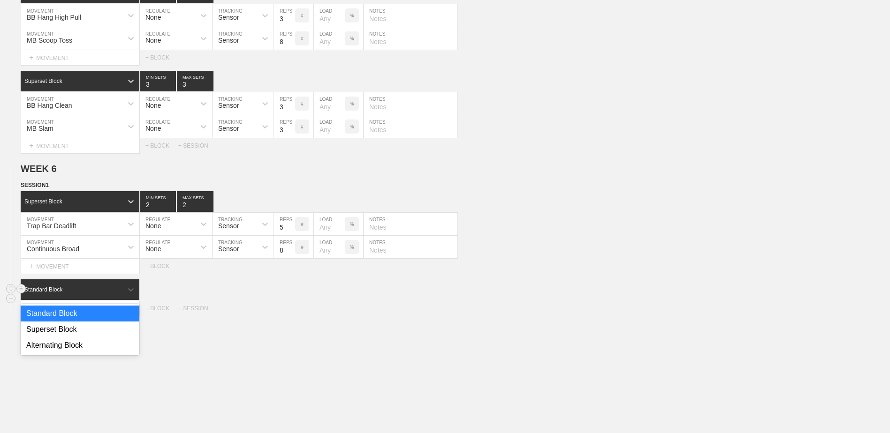
click at [95, 294] on div "Standard Block" at bounding box center [72, 290] width 102 height 8
click at [73, 338] on div "Superset Block" at bounding box center [80, 330] width 119 height 16
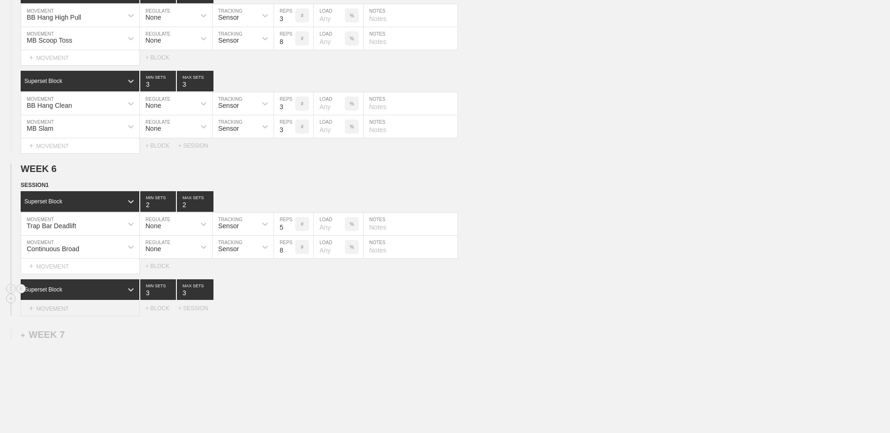
click at [80, 308] on div "+ MOVEMENT" at bounding box center [80, 308] width 119 height 15
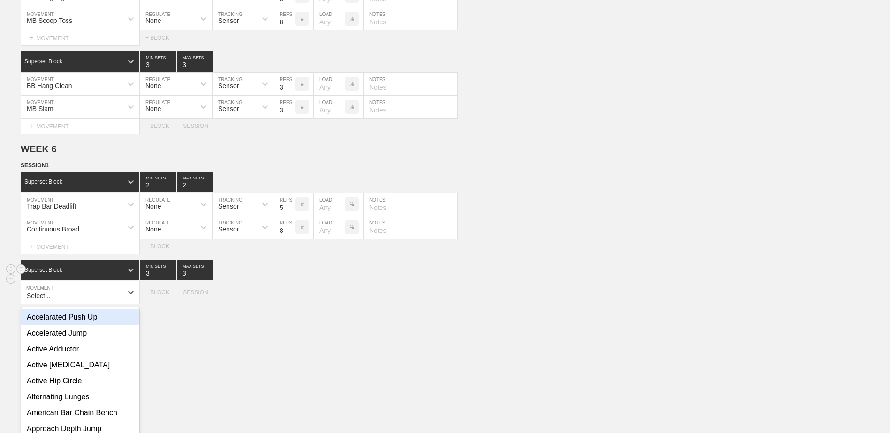
scroll to position [2493, 0]
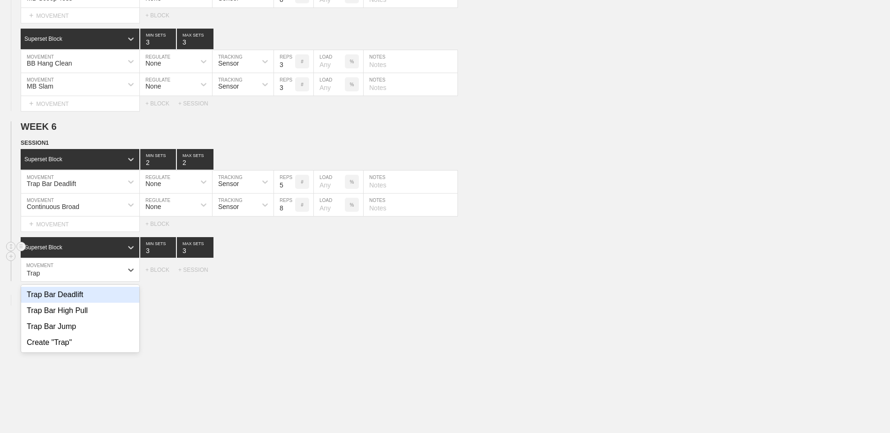
click at [85, 303] on div "Trap Bar Deadlift" at bounding box center [80, 295] width 118 height 16
type input "Trap"
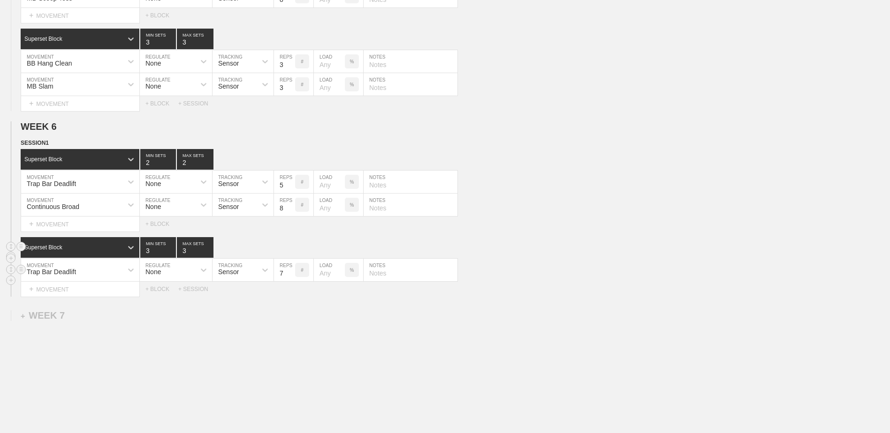
click at [291, 277] on input "7" at bounding box center [284, 270] width 21 height 23
click at [291, 277] on input "6" at bounding box center [284, 270] width 21 height 23
type input "5"
click at [291, 277] on input "5" at bounding box center [284, 270] width 21 height 23
click at [82, 296] on div "+ MOVEMENT" at bounding box center [80, 289] width 119 height 15
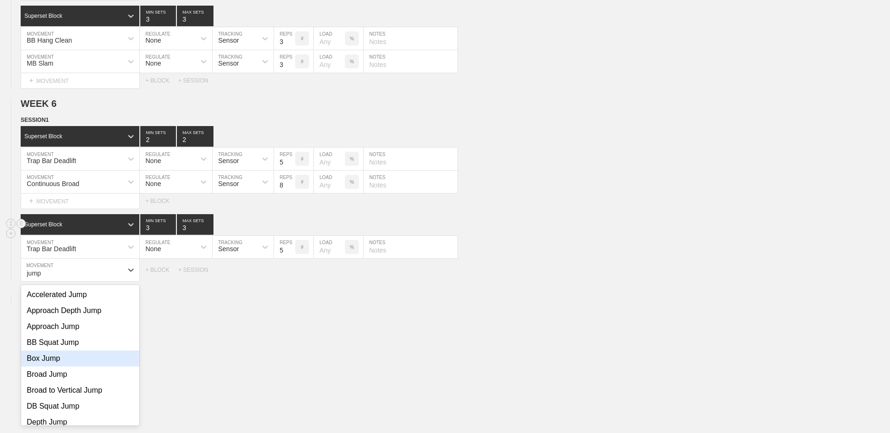
scroll to position [93, 0]
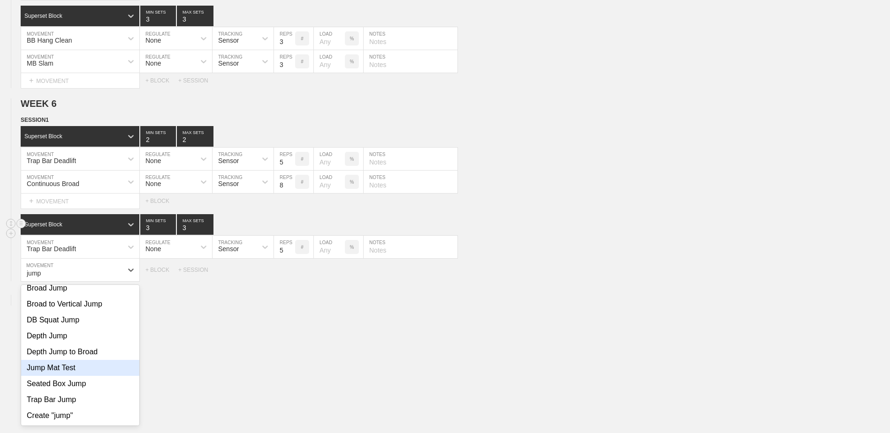
click at [86, 376] on div "Jump Mat Test" at bounding box center [80, 368] width 118 height 16
type input "jump"
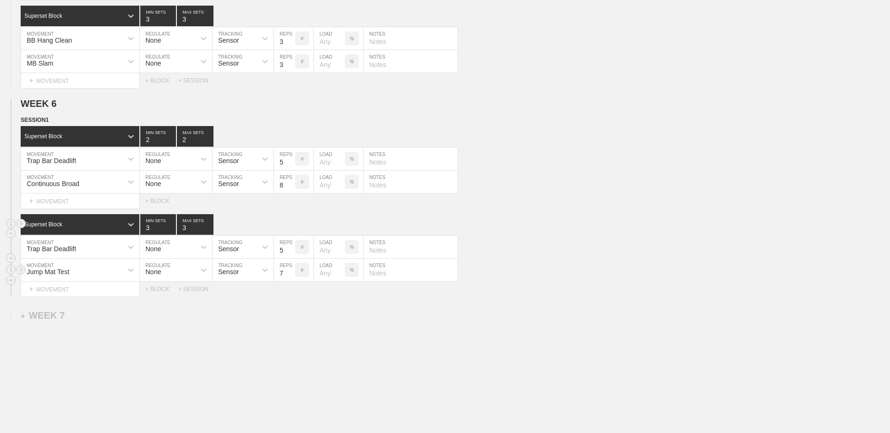
click at [291, 280] on input "7" at bounding box center [284, 270] width 21 height 23
click at [291, 280] on input "6" at bounding box center [284, 270] width 21 height 23
click at [291, 280] on input "5" at bounding box center [284, 270] width 21 height 23
click at [291, 280] on input "4" at bounding box center [284, 270] width 21 height 23
click at [291, 280] on input "3" at bounding box center [284, 270] width 21 height 23
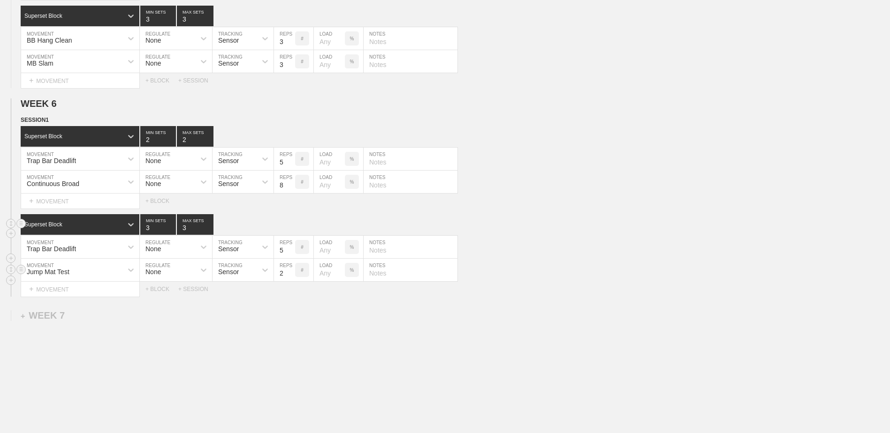
click at [291, 280] on input "2" at bounding box center [284, 270] width 21 height 23
type input "1"
click at [291, 280] on input "1" at bounding box center [284, 270] width 21 height 23
click at [160, 293] on div "+ BLOCK" at bounding box center [161, 289] width 33 height 7
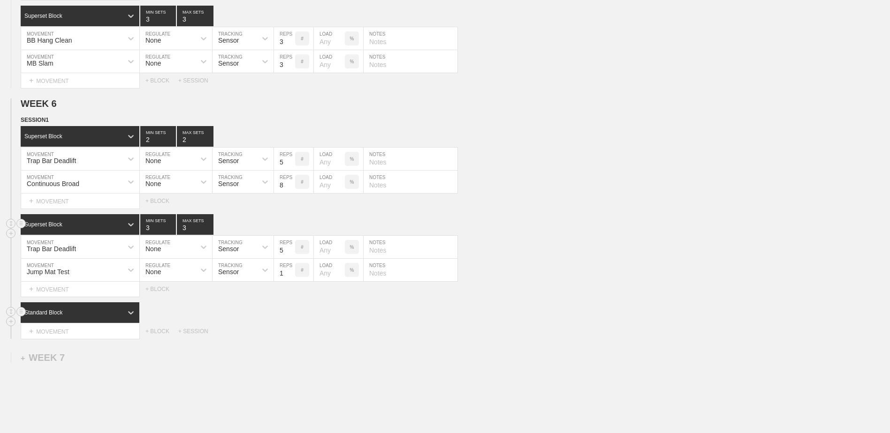
click at [76, 312] on div "Standard Block" at bounding box center [72, 313] width 102 height 8
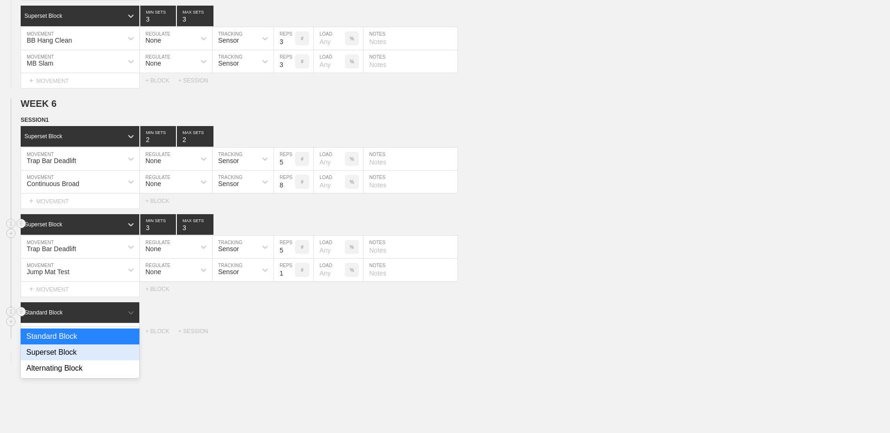
click at [67, 351] on div "Superset Block" at bounding box center [80, 353] width 119 height 16
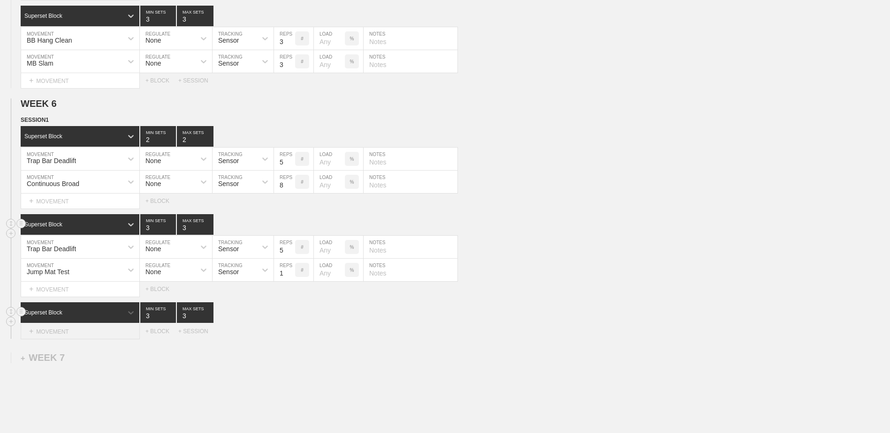
click at [74, 333] on div "+ MOVEMENT" at bounding box center [80, 331] width 119 height 15
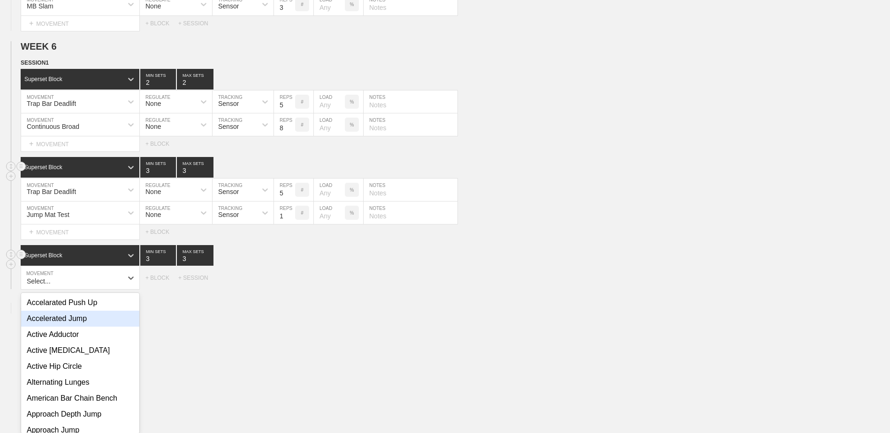
scroll to position [2582, 0]
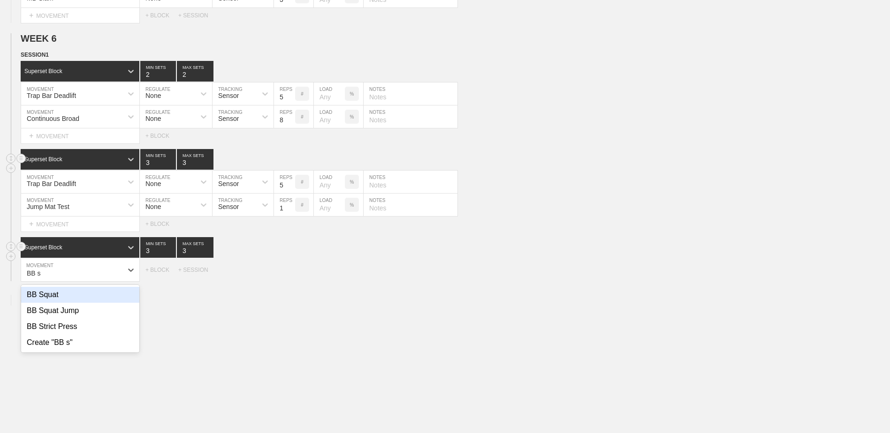
click at [74, 333] on div "BB Strict Press" at bounding box center [80, 327] width 118 height 16
type input "BB s"
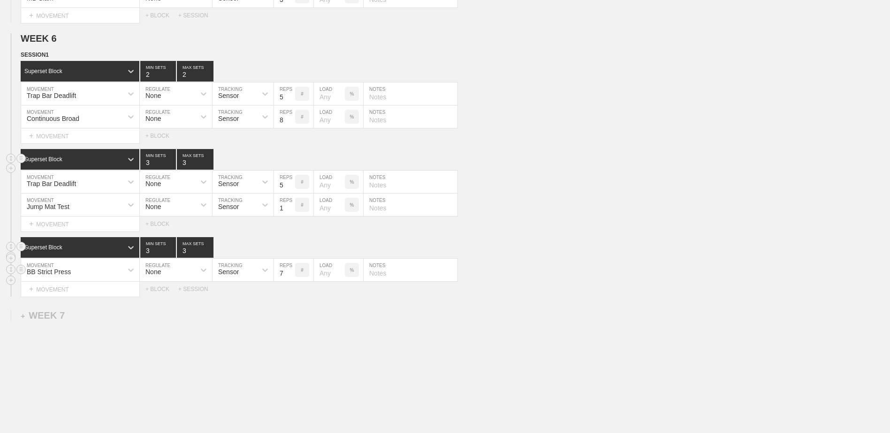
click at [291, 279] on input "7" at bounding box center [284, 270] width 21 height 23
click at [291, 279] on input "6" at bounding box center [284, 270] width 21 height 23
click at [291, 279] on input "5" at bounding box center [284, 270] width 21 height 23
type input "4"
click at [291, 279] on input "4" at bounding box center [284, 270] width 21 height 23
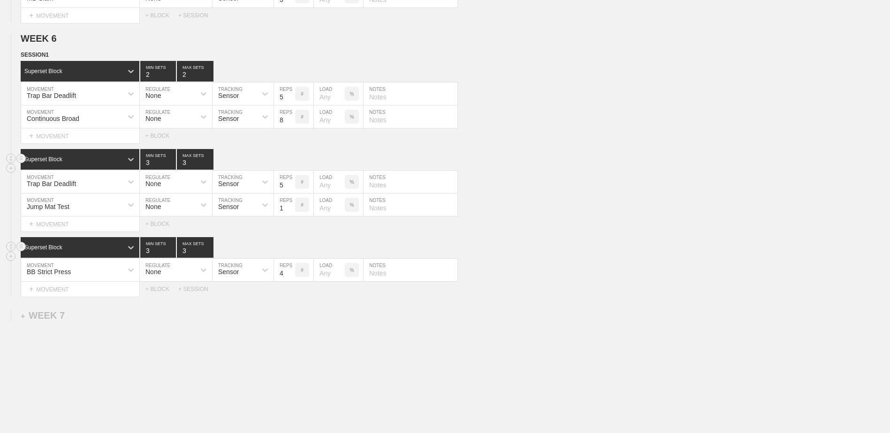
type input "4"
click at [170, 253] on input "4" at bounding box center [158, 247] width 36 height 21
type input "4"
click at [208, 252] on input "4" at bounding box center [195, 247] width 37 height 21
click at [103, 297] on div "+ MOVEMENT" at bounding box center [80, 289] width 119 height 15
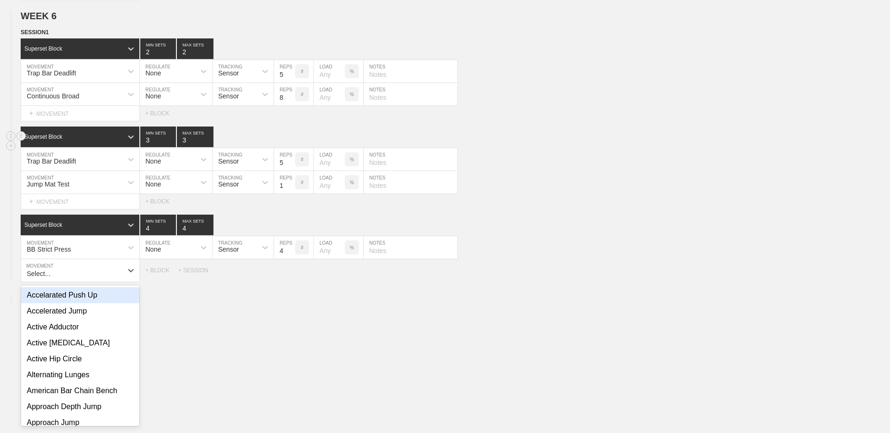
scroll to position [2605, 0]
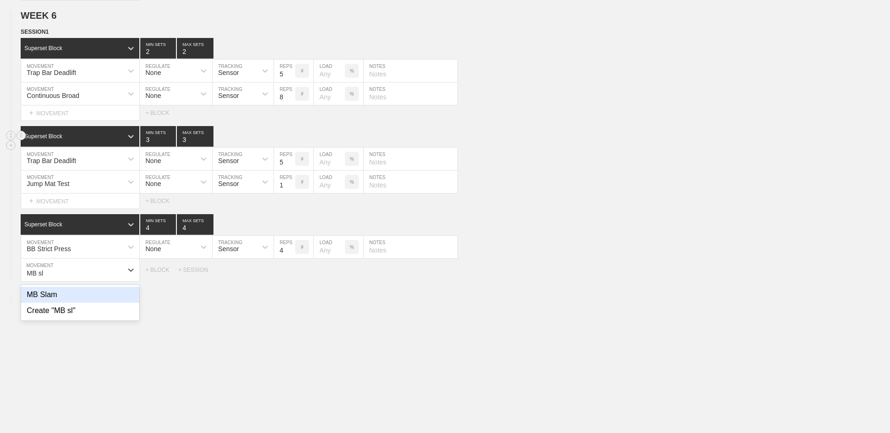
click at [103, 297] on div "MB Slam" at bounding box center [80, 295] width 118 height 16
type input "MB sl"
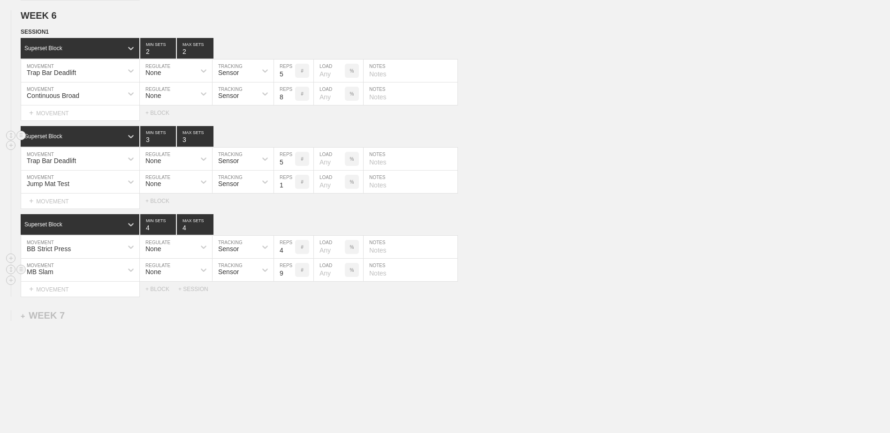
click at [291, 277] on input "9" at bounding box center [284, 270] width 21 height 23
click at [290, 279] on input "8" at bounding box center [284, 270] width 21 height 23
click at [290, 279] on input "7" at bounding box center [284, 270] width 21 height 23
click at [290, 279] on input "6" at bounding box center [284, 270] width 21 height 23
click at [290, 279] on input "5" at bounding box center [284, 270] width 21 height 23
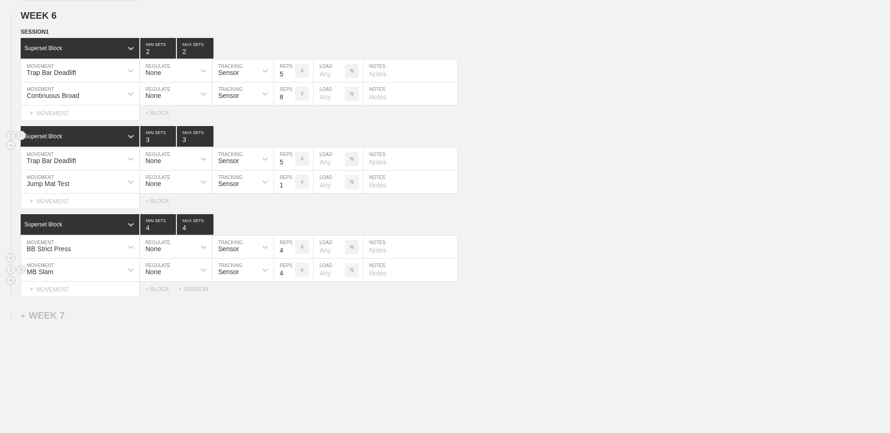
click at [290, 279] on input "4" at bounding box center [284, 270] width 21 height 23
click at [290, 279] on input "3" at bounding box center [284, 270] width 21 height 23
type input "4"
click at [289, 274] on input "4" at bounding box center [284, 270] width 21 height 23
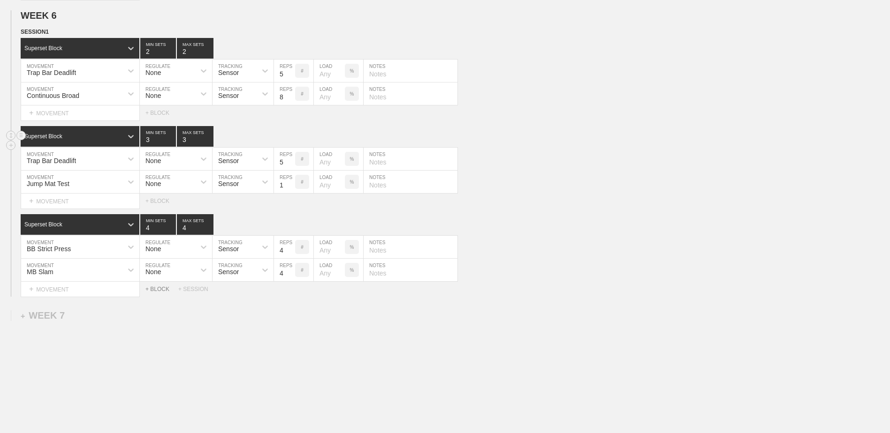
click at [152, 293] on div "+ BLOCK" at bounding box center [161, 289] width 33 height 7
click at [114, 316] on div "Standard Block" at bounding box center [72, 313] width 102 height 8
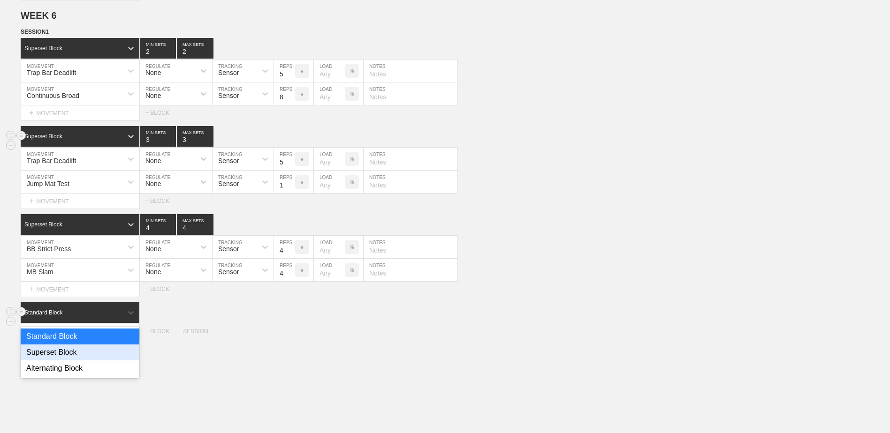
click at [121, 357] on div "Superset Block" at bounding box center [80, 353] width 119 height 16
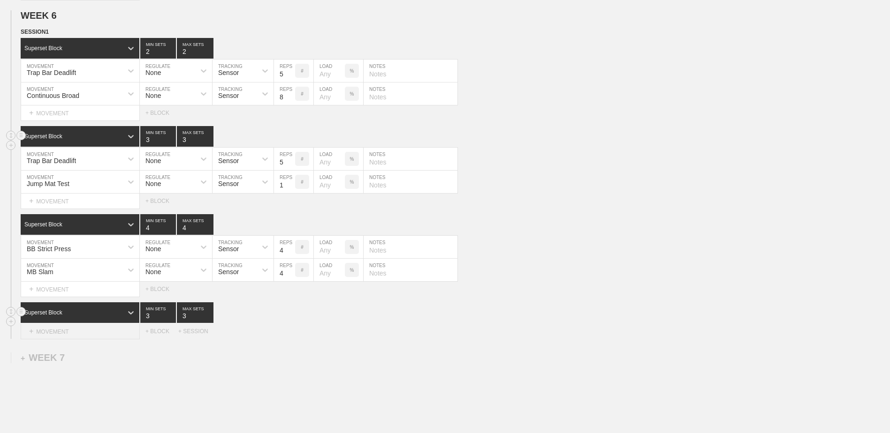
click at [105, 340] on div "+ MOVEMENT" at bounding box center [80, 331] width 119 height 15
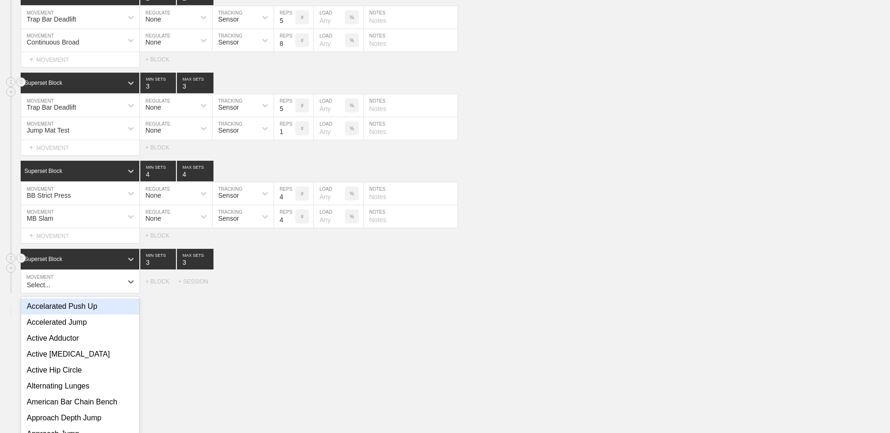
scroll to position [2670, 0]
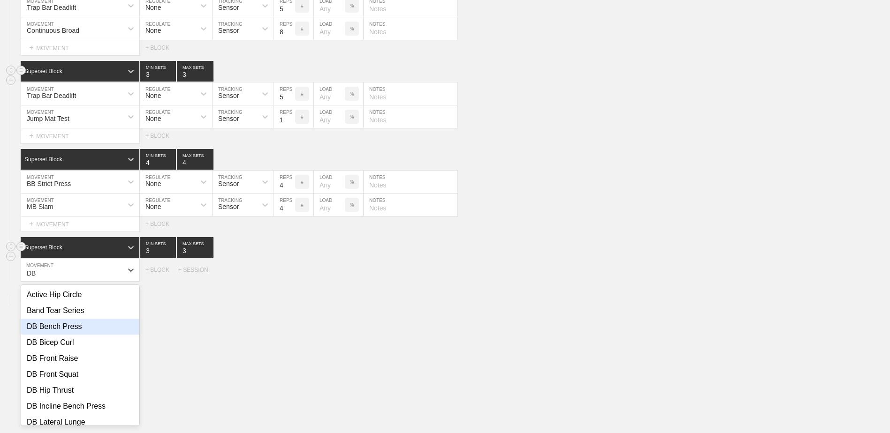
type input "D"
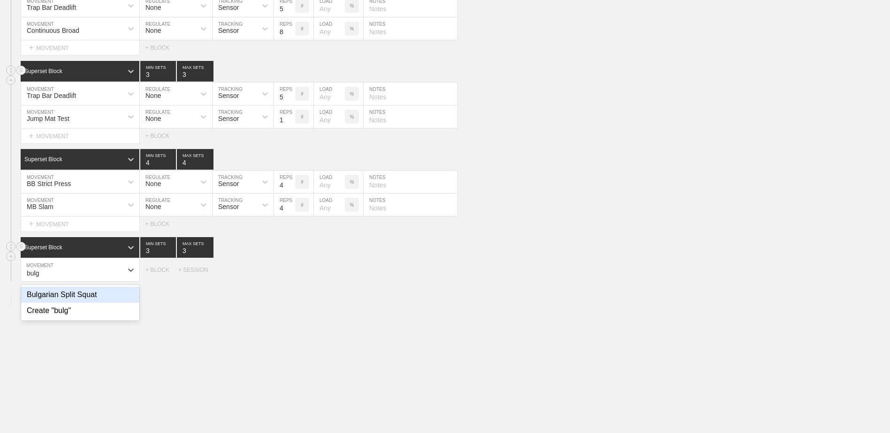
click at [126, 298] on div "Bulgarian Split Squat" at bounding box center [80, 295] width 118 height 16
type input "bulg"
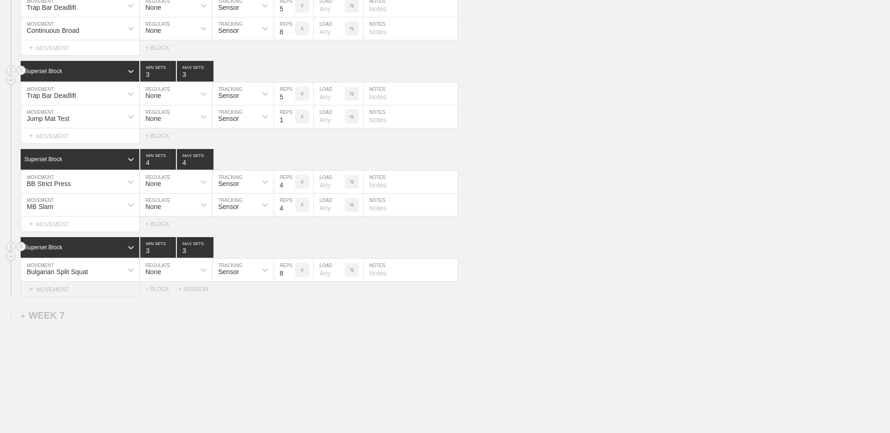
click at [95, 289] on div "+ MOVEMENT" at bounding box center [80, 289] width 119 height 15
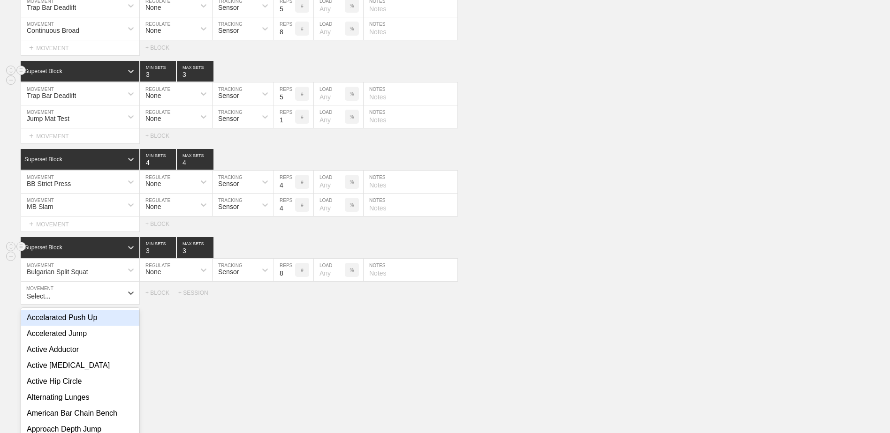
scroll to position [2693, 0]
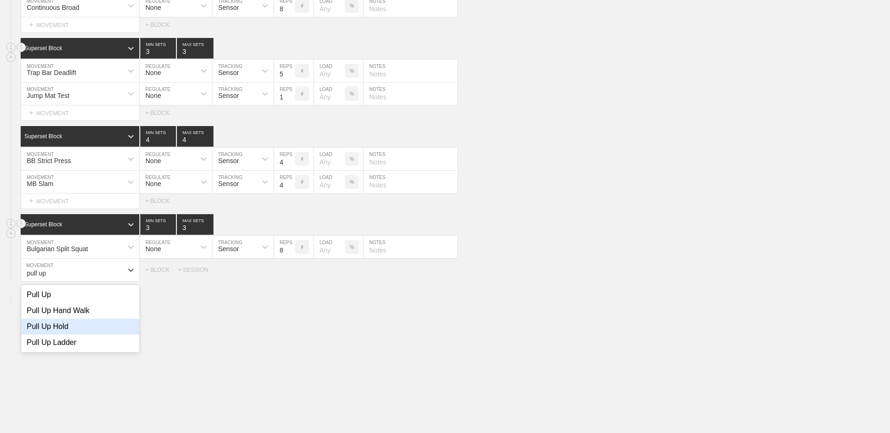
click at [63, 333] on div "Pull Up Hold" at bounding box center [80, 327] width 118 height 16
type input "pull up"
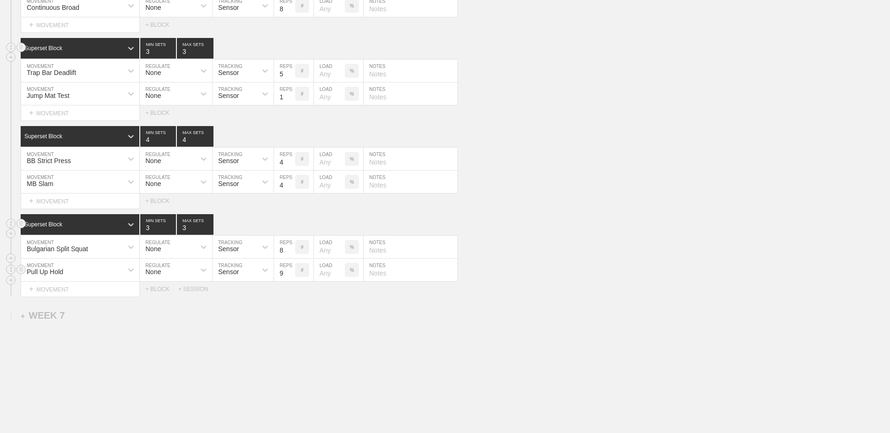
click at [292, 273] on input "9" at bounding box center [284, 270] width 21 height 23
type input "10"
click at [292, 273] on input "10" at bounding box center [284, 270] width 21 height 23
click at [94, 294] on div "+ MOVEMENT" at bounding box center [80, 289] width 119 height 15
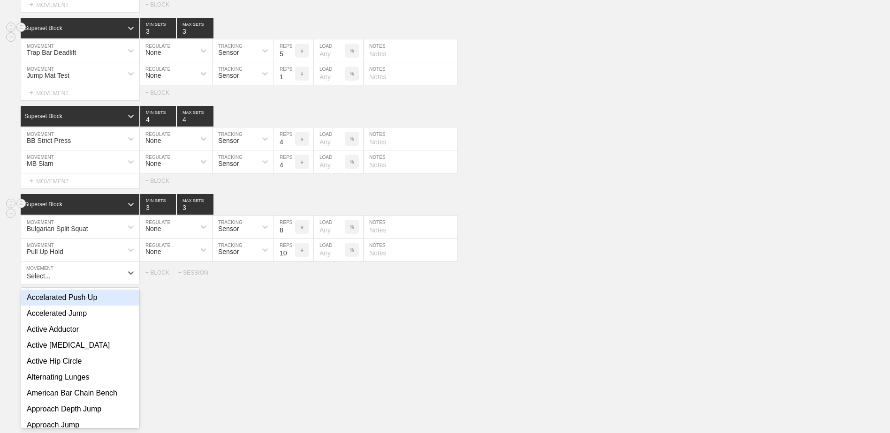
scroll to position [2716, 0]
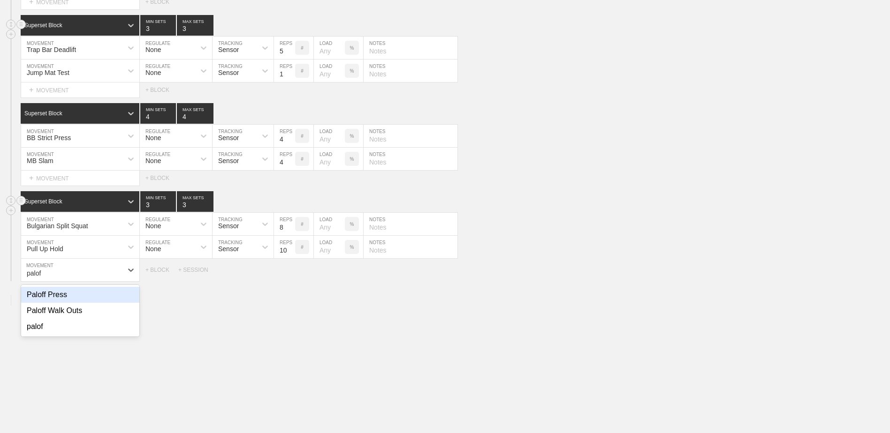
click at [94, 294] on div "Paloff Press" at bounding box center [80, 295] width 118 height 16
type input "palof"
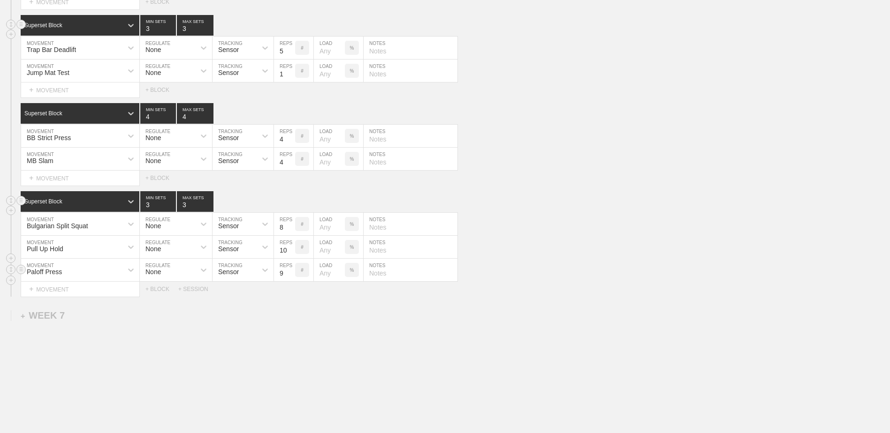
click at [290, 276] on input "9" at bounding box center [284, 270] width 21 height 23
click at [290, 276] on input "10" at bounding box center [284, 270] width 21 height 23
click at [290, 276] on input "11" at bounding box center [284, 270] width 21 height 23
type input "12"
click at [290, 276] on input "12" at bounding box center [284, 270] width 21 height 23
